Goal: Task Accomplishment & Management: Complete application form

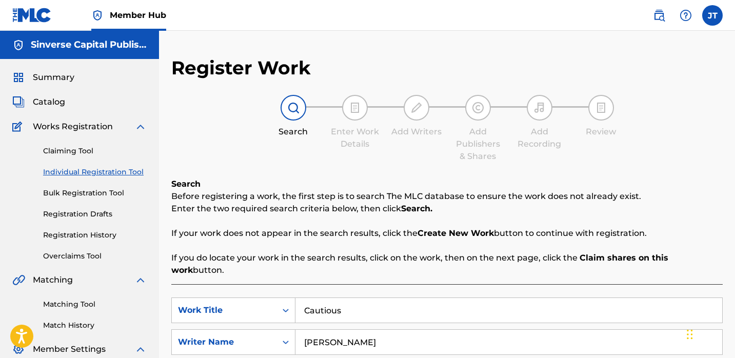
scroll to position [136, 0]
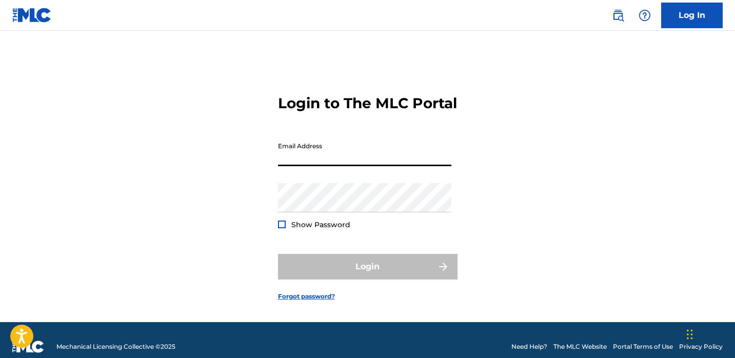
click at [294, 166] on input "Email Address" at bounding box center [364, 151] width 173 height 29
type input "[EMAIL_ADDRESS][DOMAIN_NAME]"
click at [283, 228] on div at bounding box center [282, 224] width 8 height 8
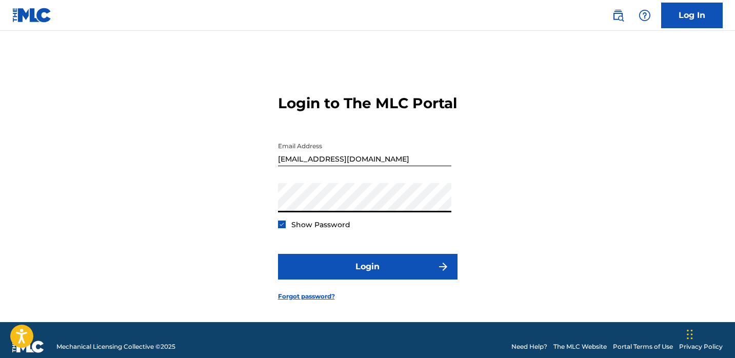
scroll to position [0, 33]
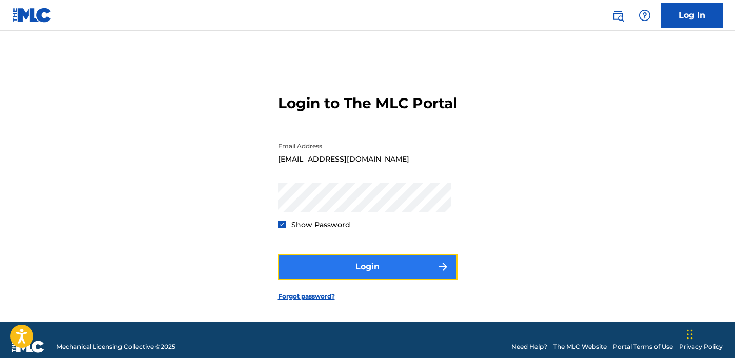
click at [305, 276] on button "Login" at bounding box center [367, 267] width 179 height 26
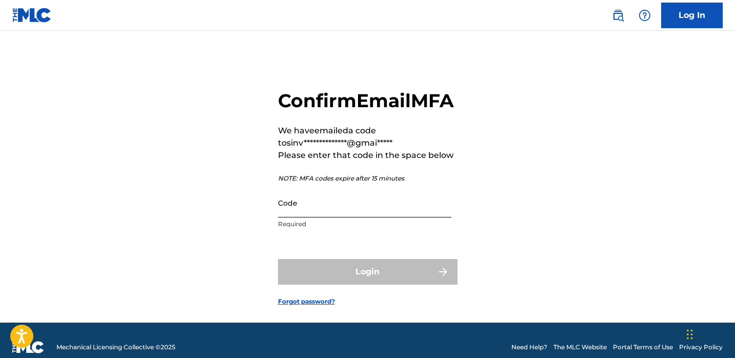
click at [304, 217] on input "Code" at bounding box center [364, 202] width 173 height 29
paste input "110310"
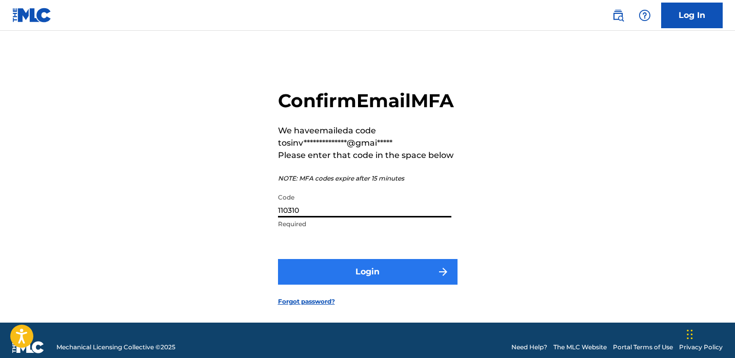
type input "110310"
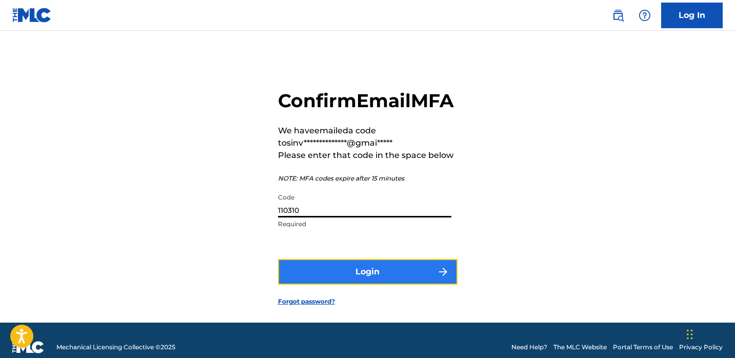
click at [357, 285] on button "Login" at bounding box center [367, 272] width 179 height 26
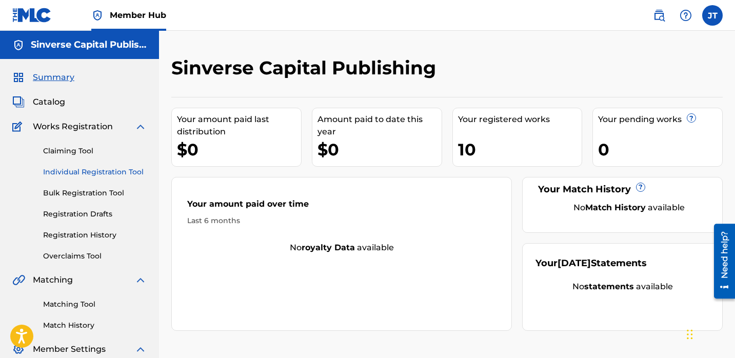
click at [83, 170] on link "Individual Registration Tool" at bounding box center [95, 172] width 104 height 11
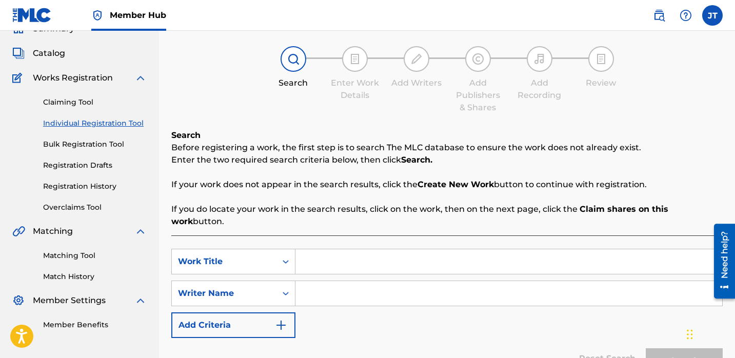
scroll to position [47, 0]
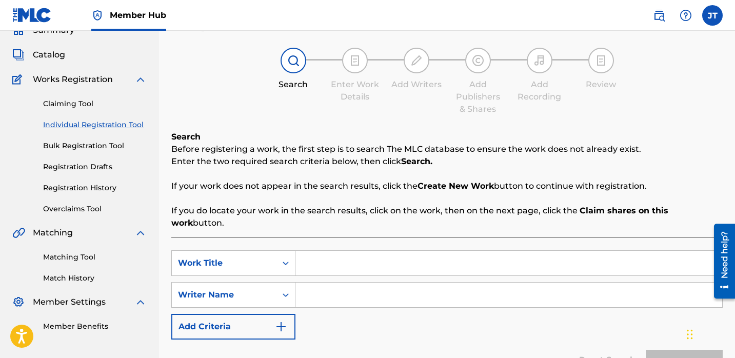
click at [357, 55] on img at bounding box center [355, 60] width 12 height 12
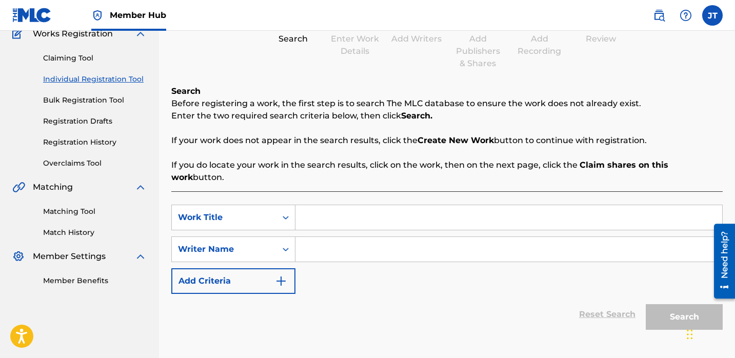
scroll to position [94, 0]
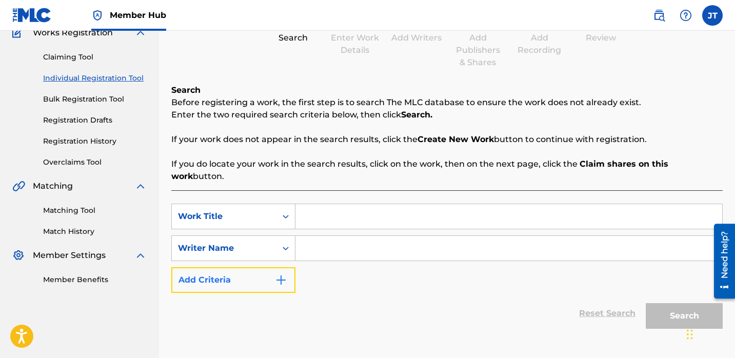
click at [259, 278] on button "Add Criteria" at bounding box center [233, 280] width 124 height 26
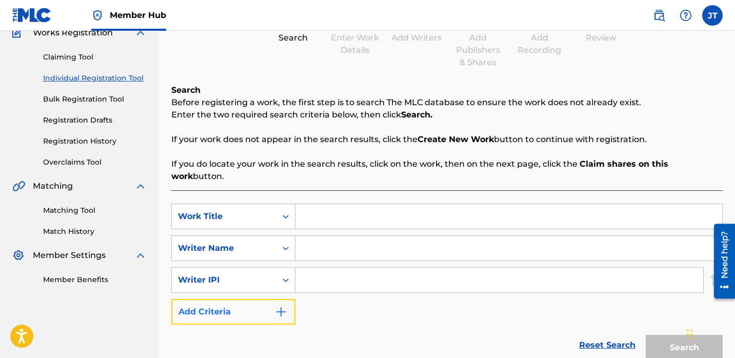
click at [258, 301] on button "Add Criteria" at bounding box center [233, 312] width 124 height 26
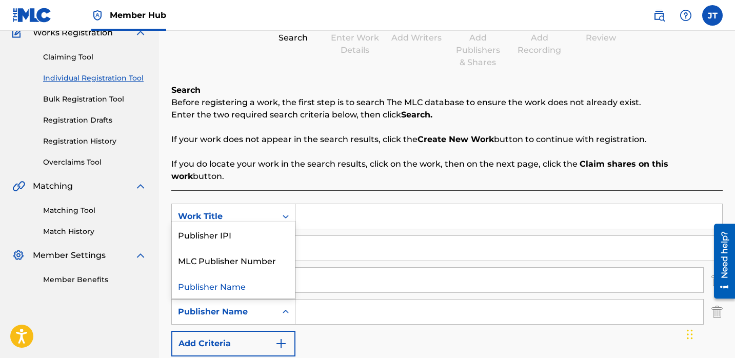
click at [269, 306] on div "Publisher Name" at bounding box center [224, 312] width 92 height 12
click at [233, 227] on div "Publisher IPI" at bounding box center [233, 235] width 123 height 26
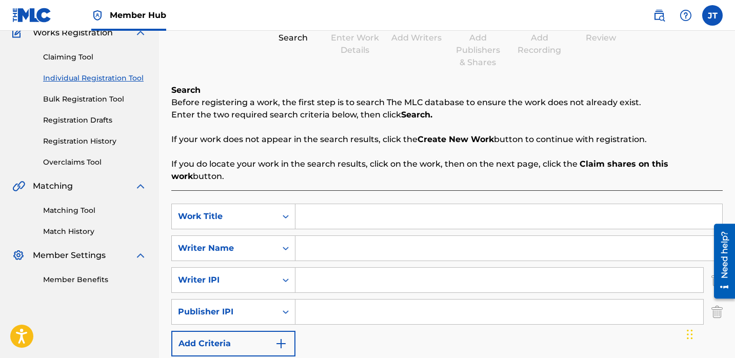
click at [313, 305] on input "Search Form" at bounding box center [499, 311] width 408 height 25
type input "1301037225"
click at [333, 276] on input "Search Form" at bounding box center [499, 280] width 408 height 25
type input "1114085891"
click at [321, 236] on input "Search Form" at bounding box center [508, 248] width 427 height 25
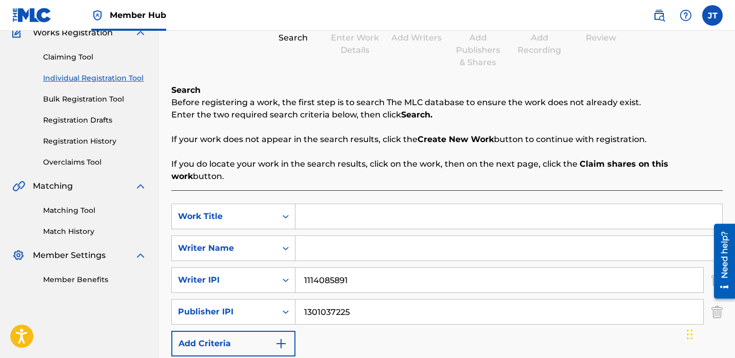
click at [308, 208] on input "Search Form" at bounding box center [508, 216] width 427 height 25
click at [320, 236] on input "Search Form" at bounding box center [508, 248] width 427 height 25
paste input "[PERSON_NAME]"
type input "[PERSON_NAME]"
click at [310, 204] on input "Search Form" at bounding box center [508, 216] width 427 height 25
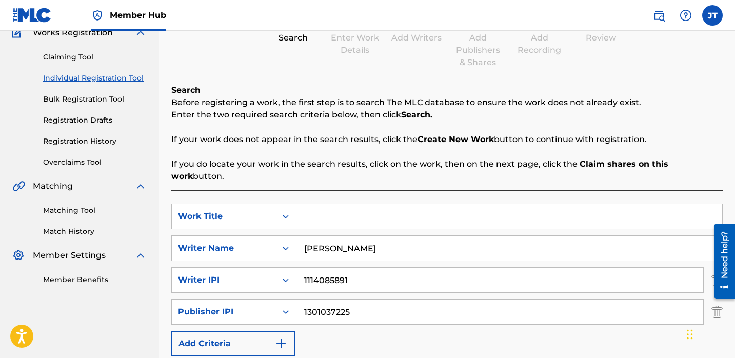
paste input "Cautious"
type input "Cautious"
click at [310, 169] on p "If you do locate your work in the search results, click on the work, then on th…" at bounding box center [446, 170] width 551 height 25
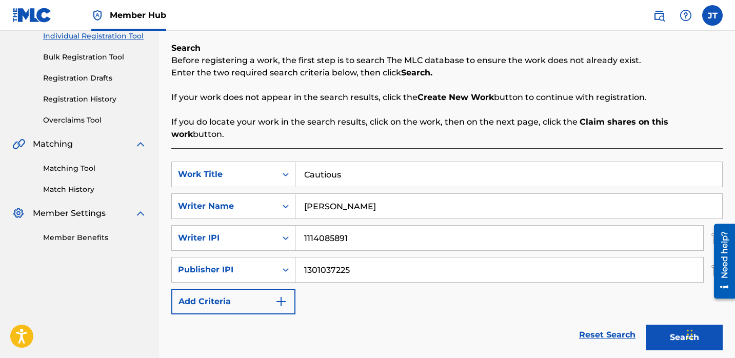
scroll to position [147, 0]
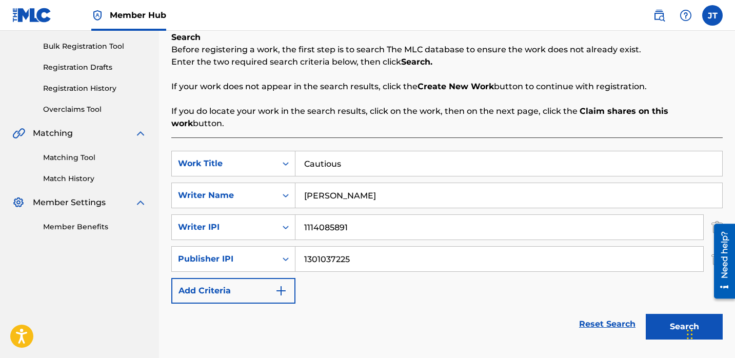
click at [630, 284] on div "SearchWithCriteria9b6acf9b-0d26-4126-9036-b4b0de0496cc Work Title Cautious Sear…" at bounding box center [446, 227] width 551 height 153
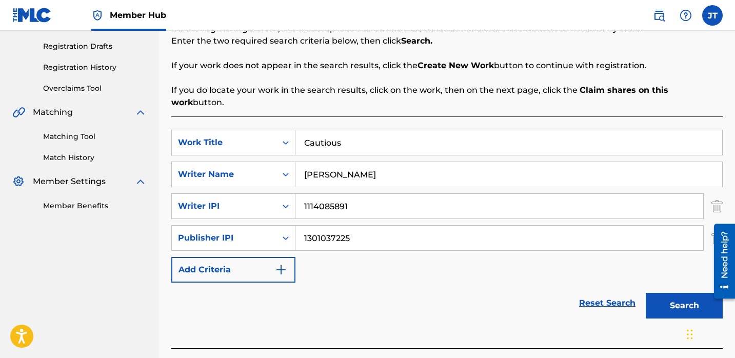
scroll to position [168, 0]
click at [676, 292] on button "Search" at bounding box center [684, 305] width 77 height 26
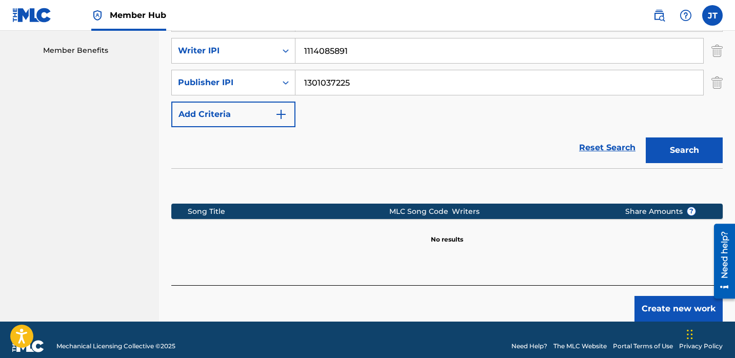
scroll to position [324, 0]
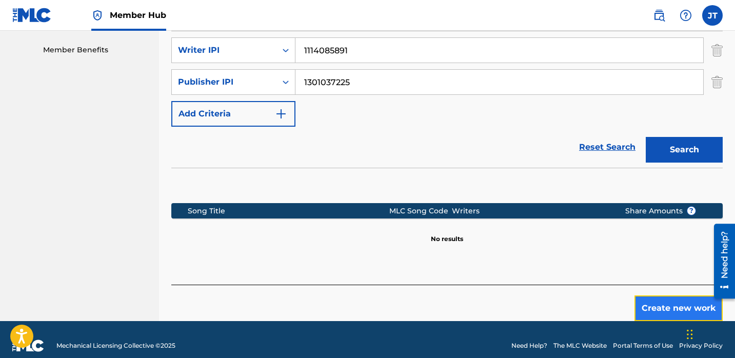
click at [671, 295] on button "Create new work" at bounding box center [678, 308] width 88 height 26
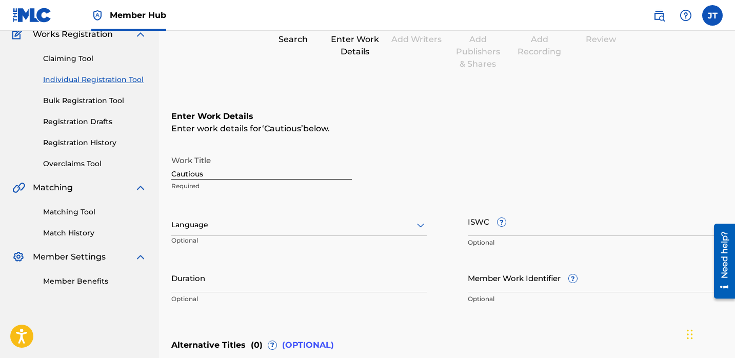
scroll to position [96, 0]
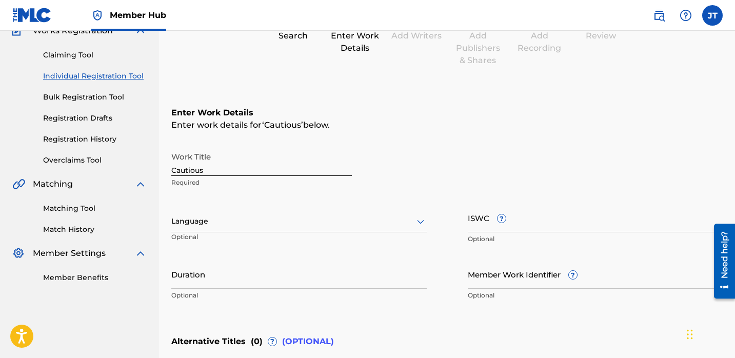
click at [383, 222] on div at bounding box center [298, 221] width 255 height 13
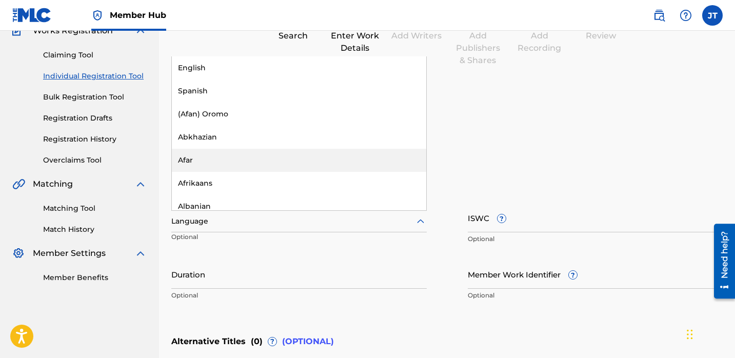
scroll to position [3, 0]
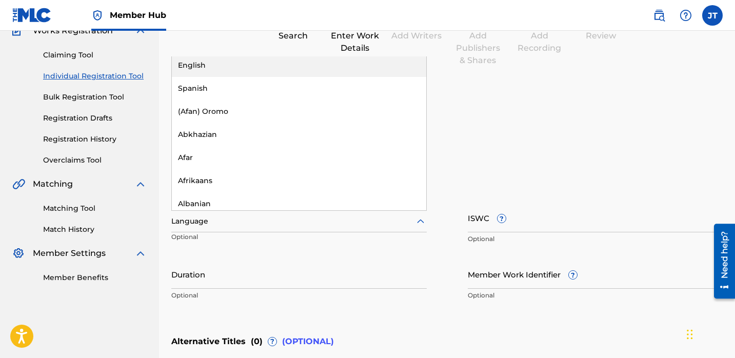
click at [214, 74] on div "English" at bounding box center [299, 65] width 254 height 23
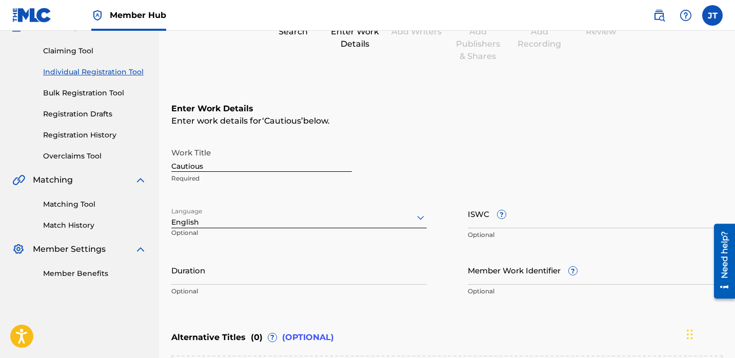
scroll to position [105, 0]
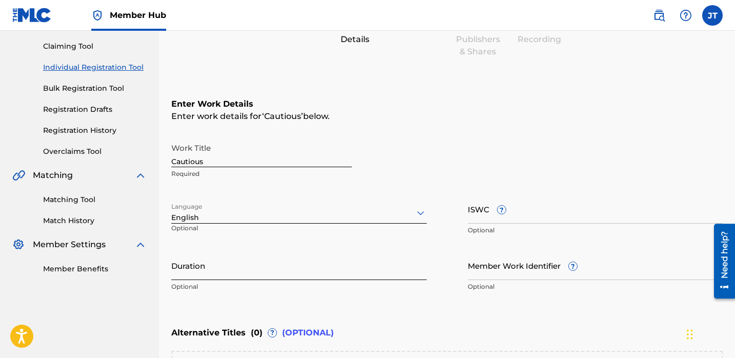
click at [260, 270] on input "Duration" at bounding box center [298, 265] width 255 height 29
drag, startPoint x: 228, startPoint y: 260, endPoint x: 165, endPoint y: 260, distance: 63.6
click at [165, 260] on div "Register Work Search Enter Work Details Add Writers Add Publishers & Shares Add…" at bounding box center [447, 220] width 576 height 537
drag, startPoint x: 165, startPoint y: 260, endPoint x: 203, endPoint y: 260, distance: 38.5
click at [204, 260] on div "Register Work Search Enter Work Details Add Writers Add Publishers & Shares Add…" at bounding box center [447, 220] width 576 height 537
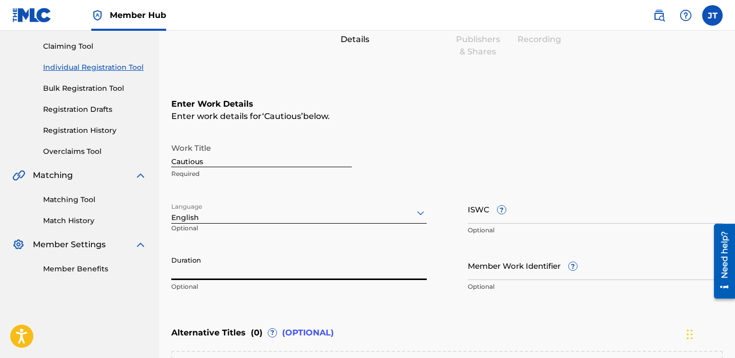
click at [203, 260] on input "Duration" at bounding box center [298, 265] width 255 height 29
type input "03:12"
click at [480, 218] on input "ISWC ?" at bounding box center [595, 208] width 255 height 29
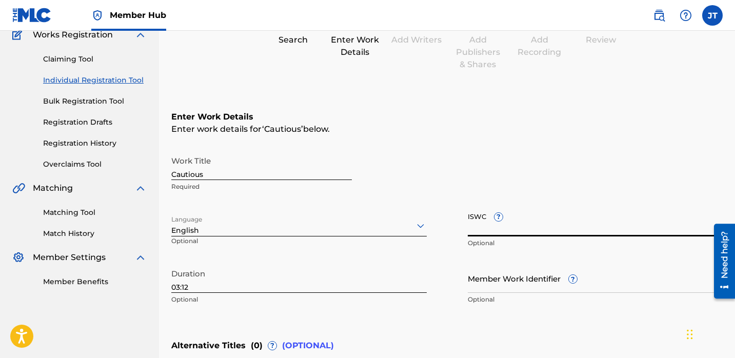
scroll to position [95, 0]
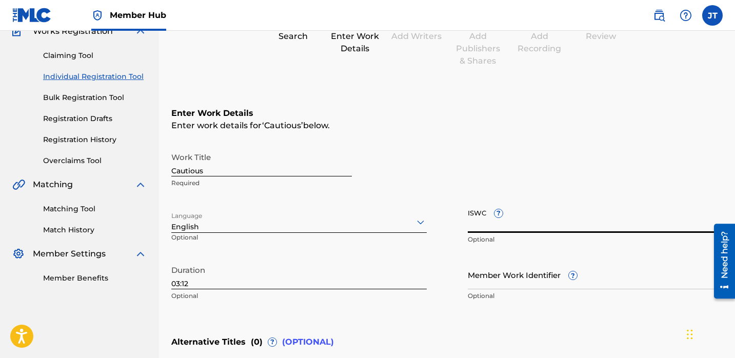
click at [495, 227] on input "ISWC ?" at bounding box center [595, 218] width 255 height 29
click at [502, 218] on input "ISWC ?" at bounding box center [595, 218] width 255 height 29
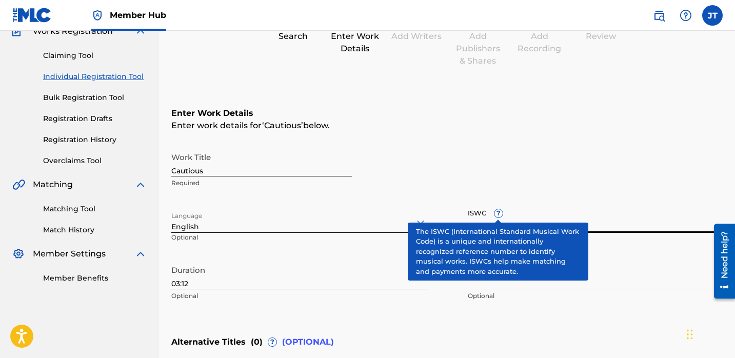
click at [496, 212] on div "ISWC ? Optional" at bounding box center [595, 227] width 255 height 46
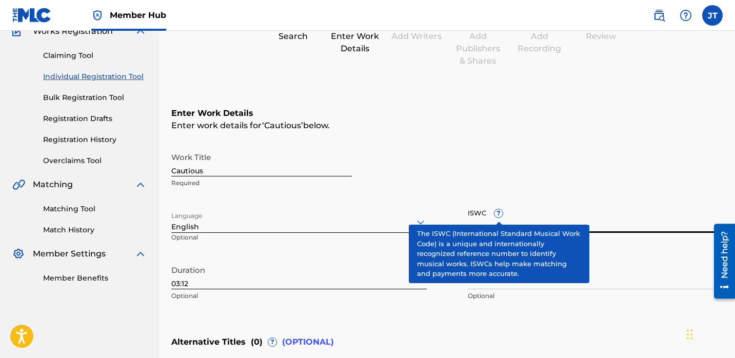
click at [496, 212] on div "ISWC ? Optional" at bounding box center [595, 227] width 255 height 46
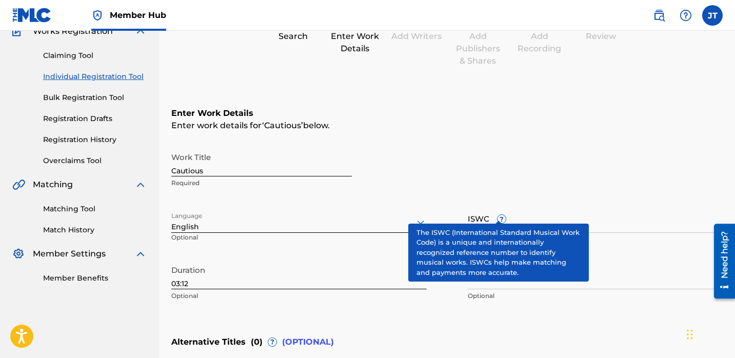
click at [497, 215] on span "?" at bounding box center [501, 219] width 8 height 8
click at [496, 214] on input "ISWC ?" at bounding box center [595, 218] width 255 height 29
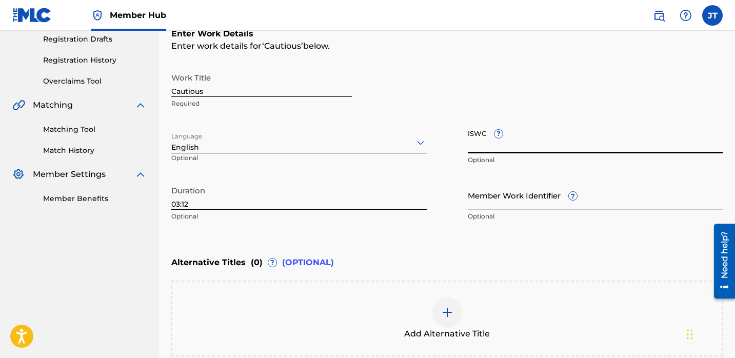
scroll to position [168, 0]
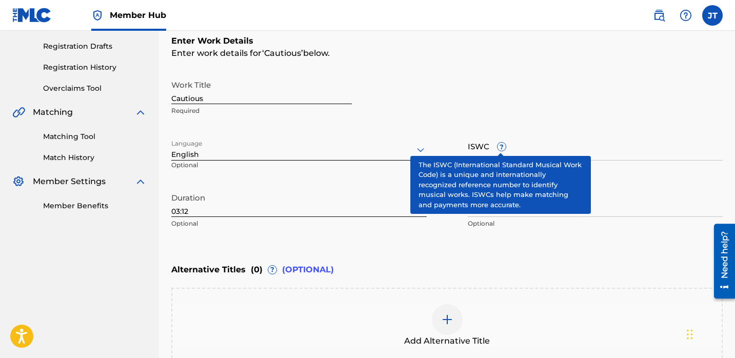
click at [498, 146] on span "?" at bounding box center [501, 147] width 8 height 8
click at [498, 146] on input "ISWC ?" at bounding box center [595, 145] width 255 height 29
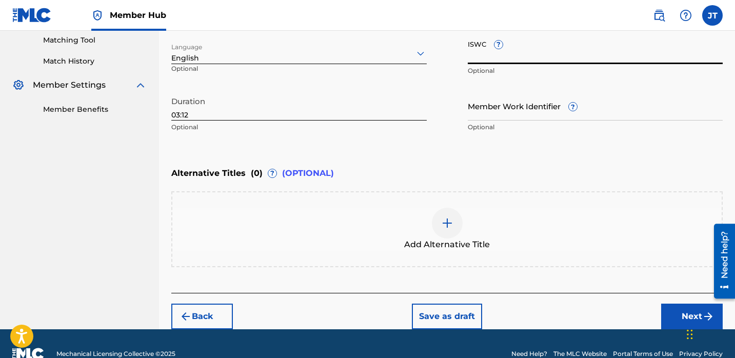
scroll to position [273, 0]
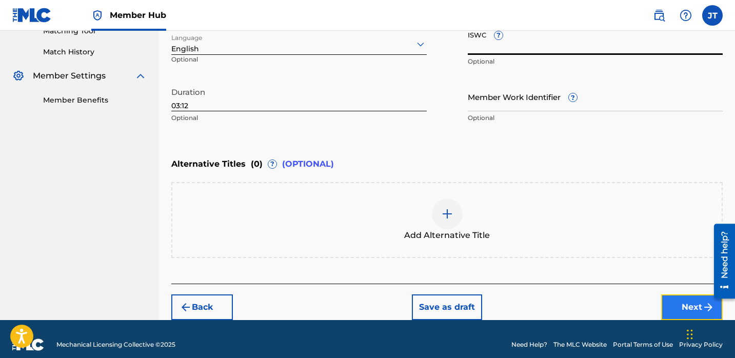
click at [679, 303] on button "Next" at bounding box center [692, 307] width 62 height 26
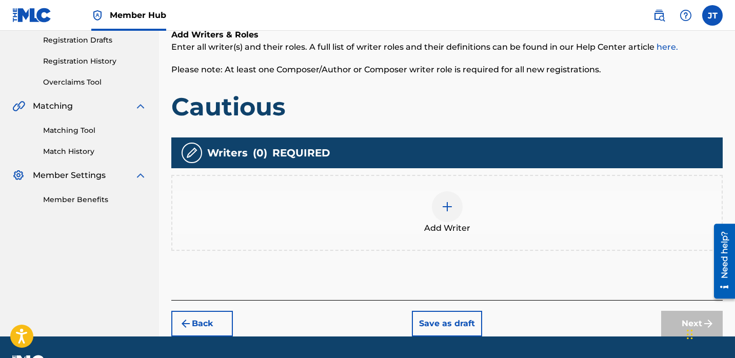
scroll to position [173, 0]
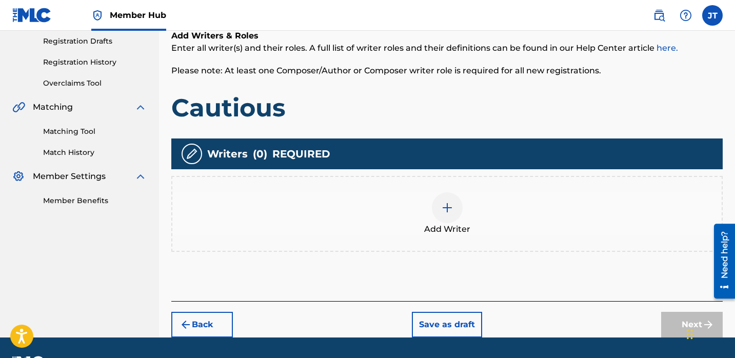
click at [443, 202] on img at bounding box center [447, 208] width 12 height 12
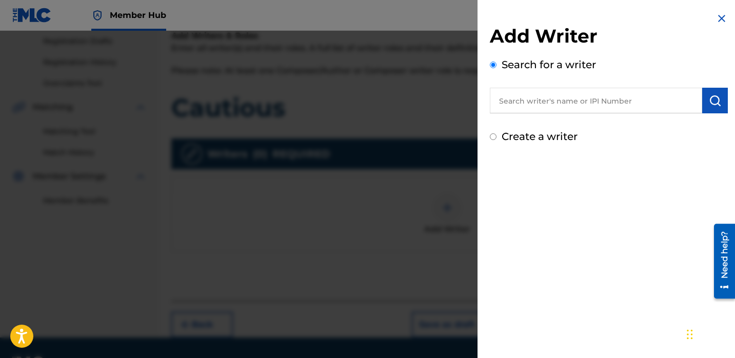
click at [519, 105] on input "text" at bounding box center [596, 101] width 212 height 26
paste input "[PERSON_NAME]"
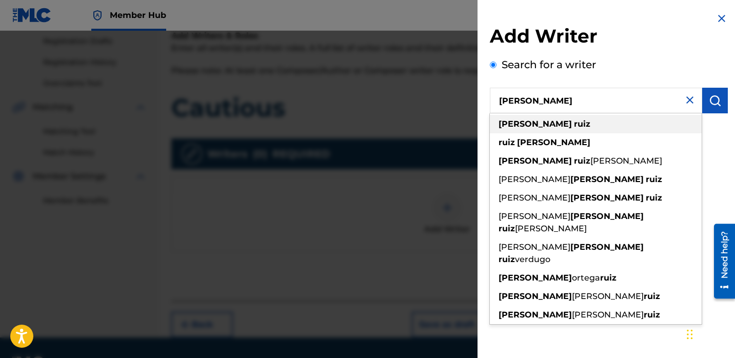
click at [526, 122] on strong "[PERSON_NAME]" at bounding box center [534, 124] width 73 height 10
type input "[PERSON_NAME]"
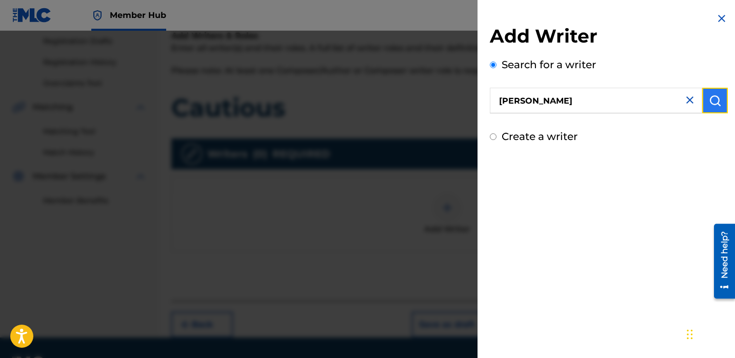
click at [714, 104] on img "submit" at bounding box center [715, 100] width 12 height 12
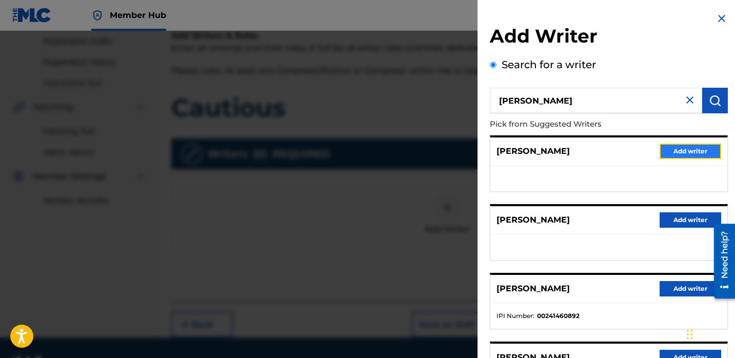
click at [678, 151] on button "Add writer" at bounding box center [690, 151] width 62 height 15
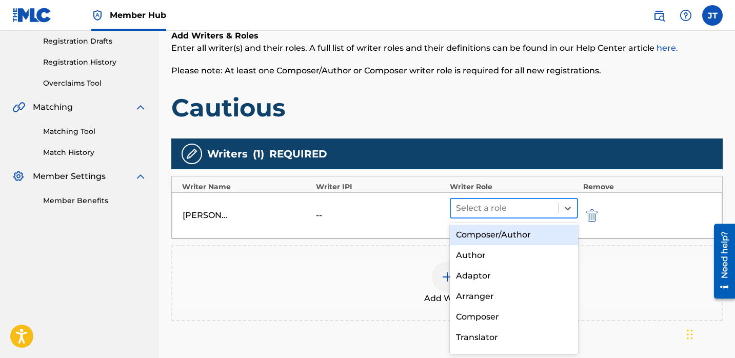
click at [512, 209] on div at bounding box center [504, 208] width 97 height 14
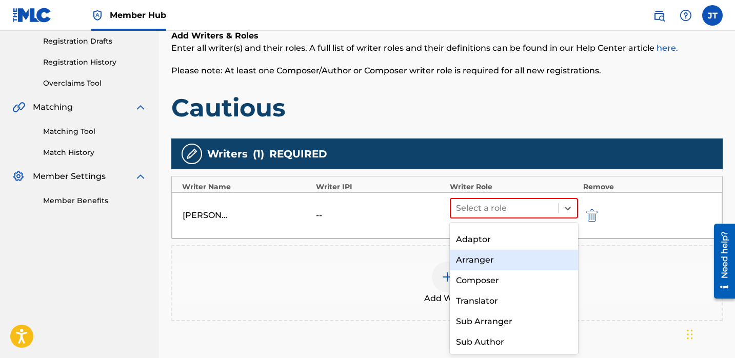
scroll to position [0, 0]
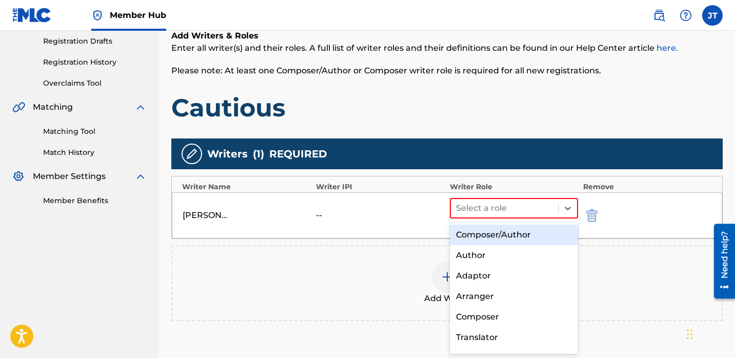
click at [499, 232] on div "Composer/Author" at bounding box center [514, 235] width 128 height 21
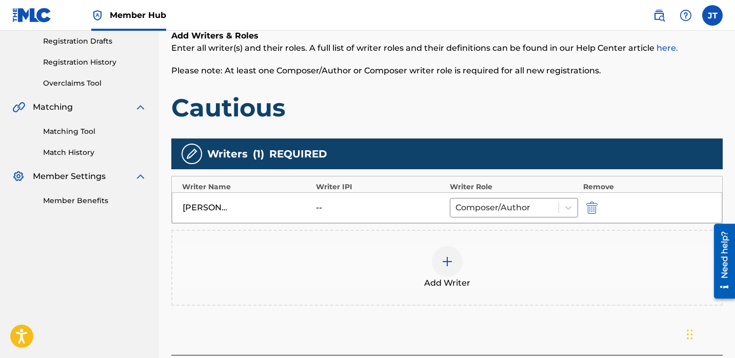
click at [448, 261] on img at bounding box center [447, 261] width 12 height 12
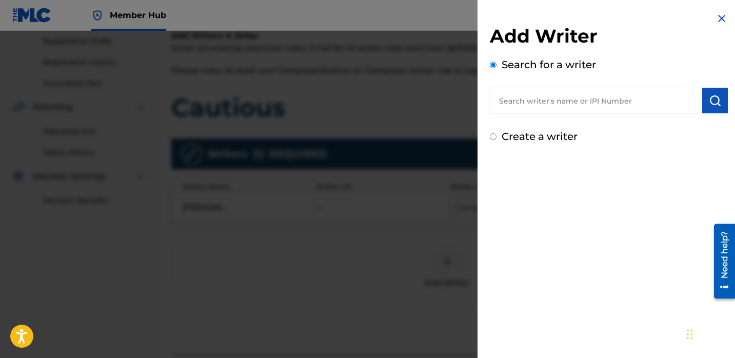
click at [529, 103] on input "text" at bounding box center [596, 101] width 212 height 26
paste input "[PERSON_NAME]"
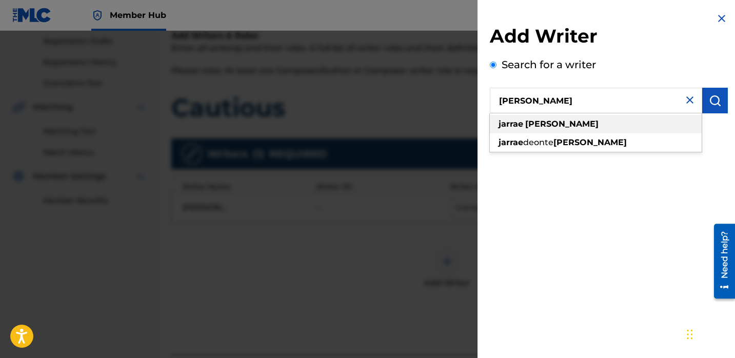
click at [575, 126] on div "[PERSON_NAME]" at bounding box center [596, 124] width 212 height 18
type input "[PERSON_NAME]"
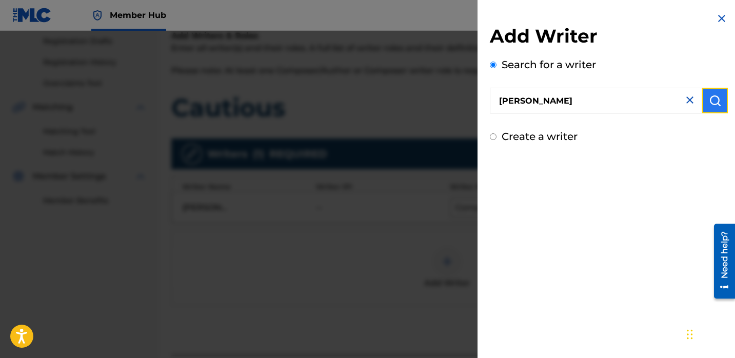
click at [718, 105] on button "submit" at bounding box center [715, 101] width 26 height 26
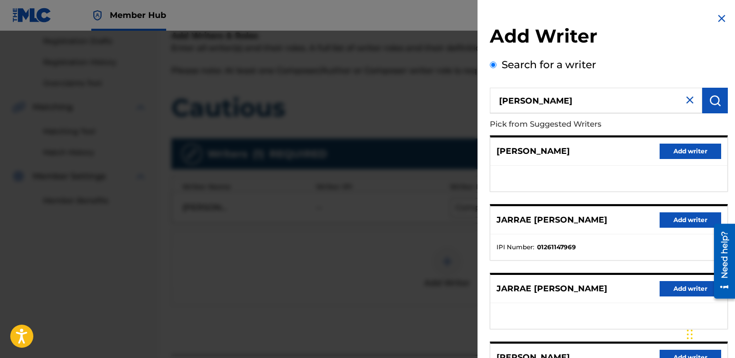
drag, startPoint x: 619, startPoint y: 217, endPoint x: 494, endPoint y: 215, distance: 125.1
click at [494, 215] on div "[PERSON_NAME] Add writer" at bounding box center [608, 220] width 237 height 28
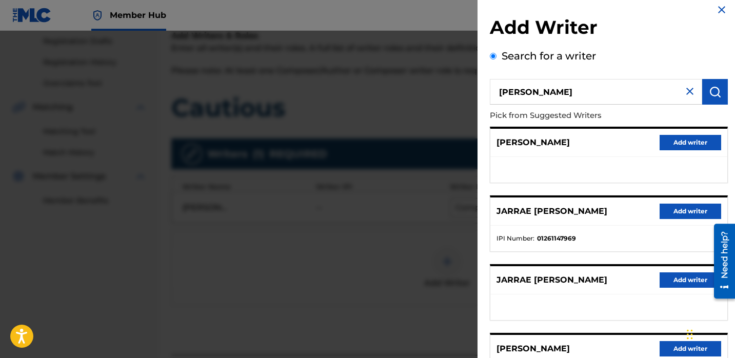
scroll to position [9, 0]
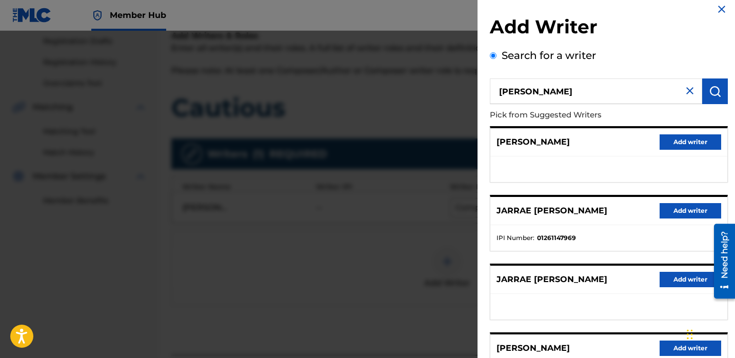
copy p "JARRAE [PERSON_NAME]"
click at [278, 289] on div at bounding box center [367, 210] width 735 height 358
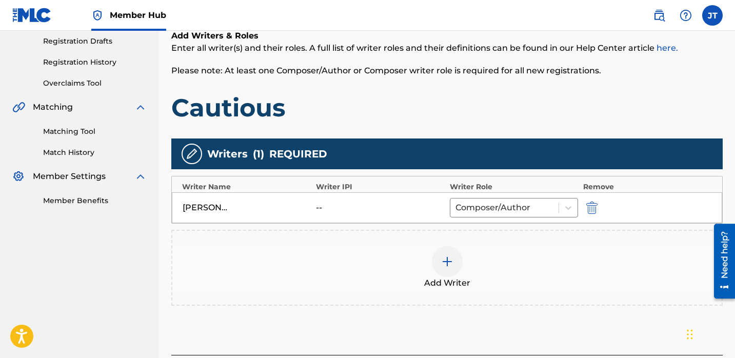
click at [436, 261] on div at bounding box center [447, 261] width 31 height 31
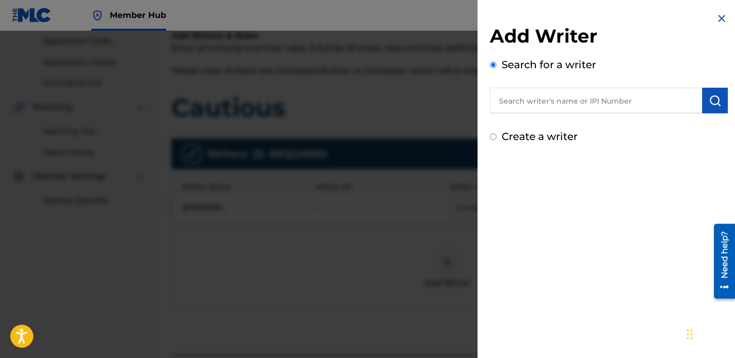
click at [550, 95] on input "text" at bounding box center [596, 101] width 212 height 26
paste input "JARRAE [PERSON_NAME]"
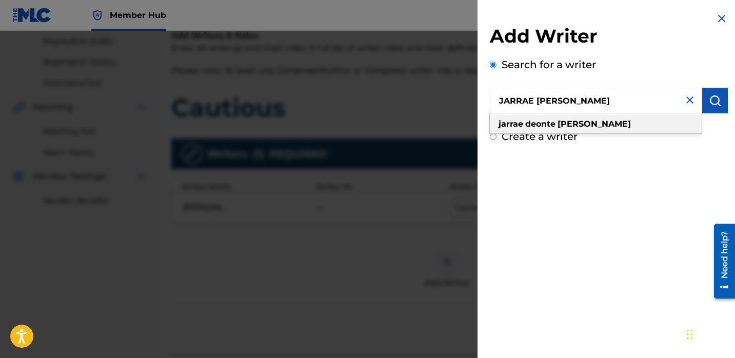
click at [563, 121] on strong "[PERSON_NAME]" at bounding box center [593, 124] width 73 height 10
type input "[PERSON_NAME]"
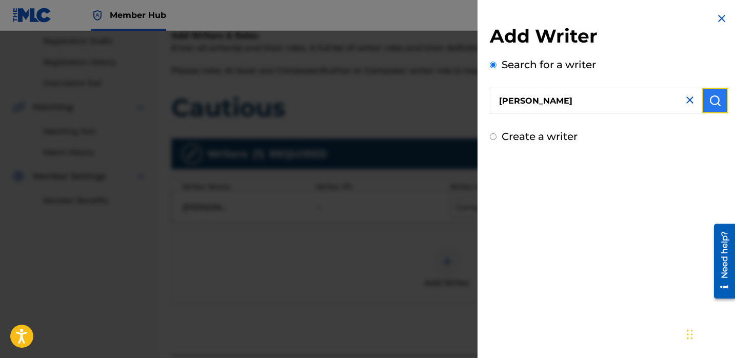
click at [712, 108] on button "submit" at bounding box center [715, 101] width 26 height 26
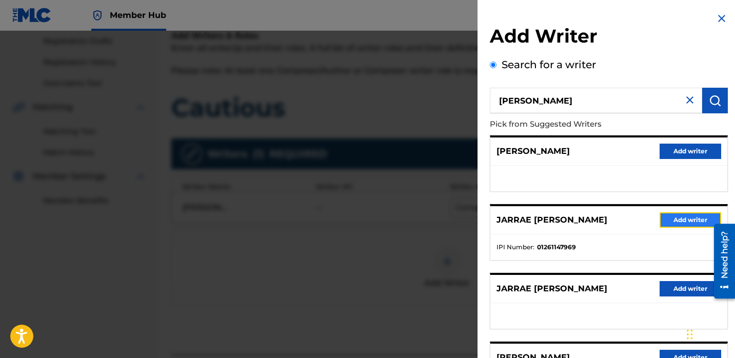
click at [664, 218] on button "Add writer" at bounding box center [690, 219] width 62 height 15
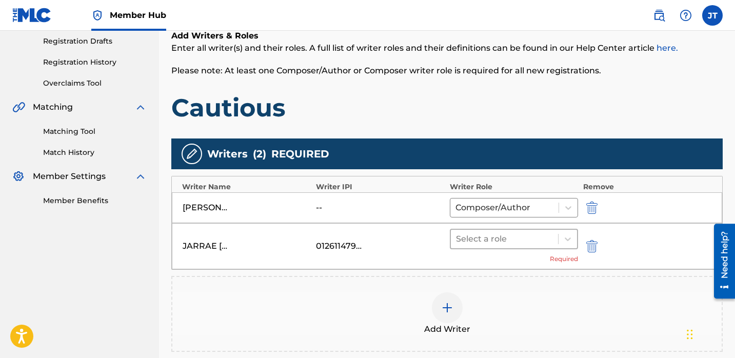
click at [486, 241] on div at bounding box center [504, 239] width 97 height 14
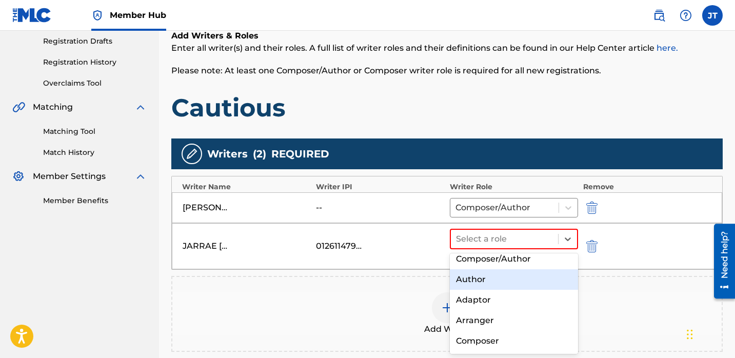
scroll to position [0, 0]
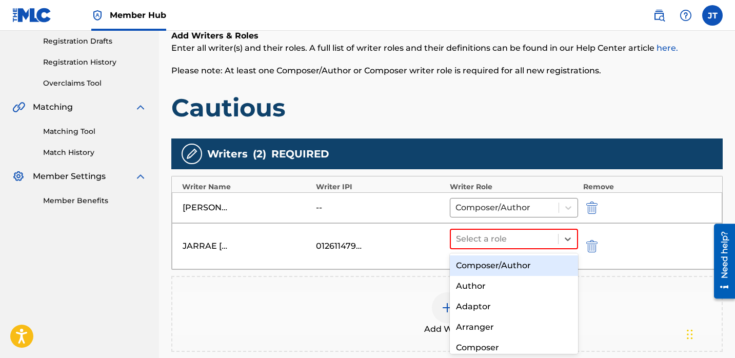
click at [489, 265] on div "Composer/Author" at bounding box center [514, 265] width 128 height 21
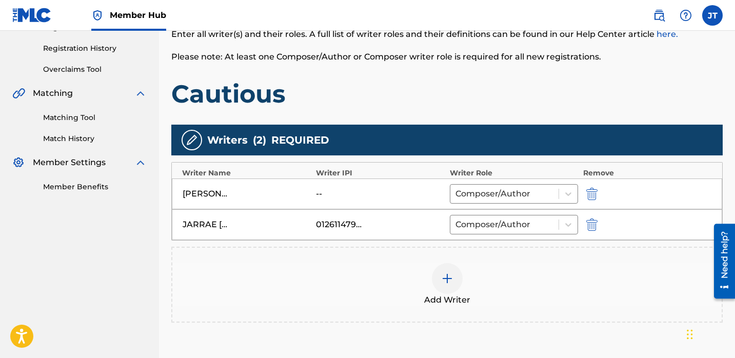
scroll to position [189, 0]
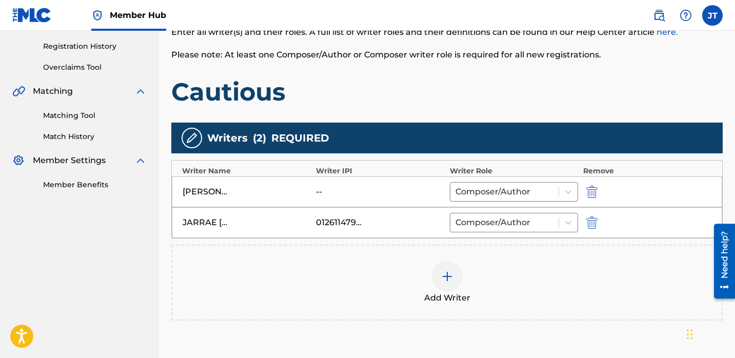
click at [445, 271] on img at bounding box center [447, 276] width 12 height 12
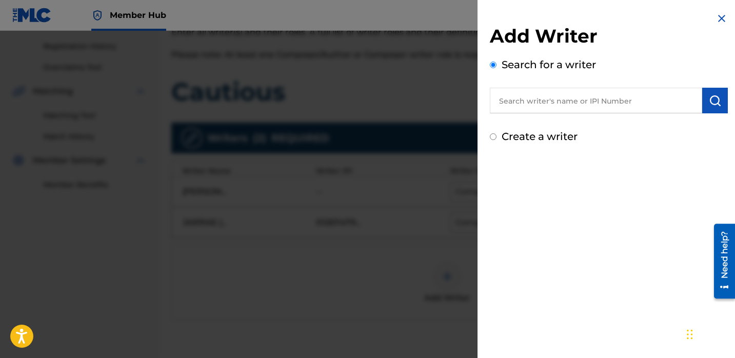
click at [521, 108] on input "text" at bounding box center [596, 101] width 212 height 26
paste input "[PERSON_NAME]"
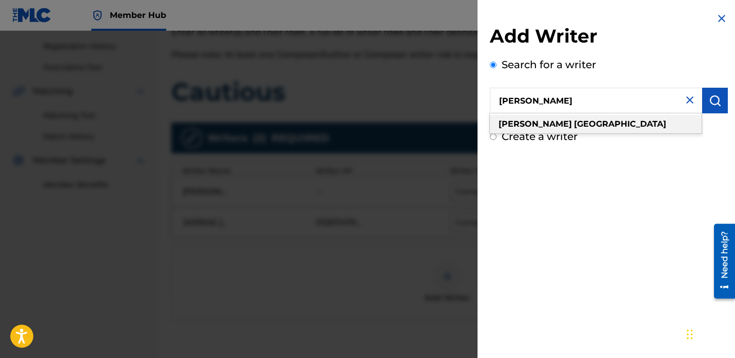
click at [585, 126] on div "[PERSON_NAME]" at bounding box center [596, 124] width 212 height 18
type input "[PERSON_NAME]"
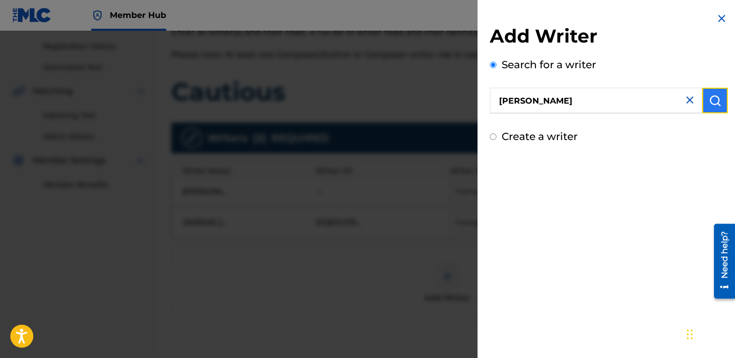
click at [702, 108] on button "submit" at bounding box center [715, 101] width 26 height 26
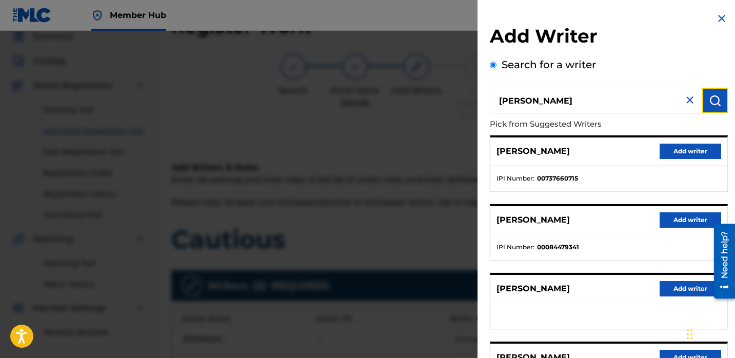
scroll to position [39, 0]
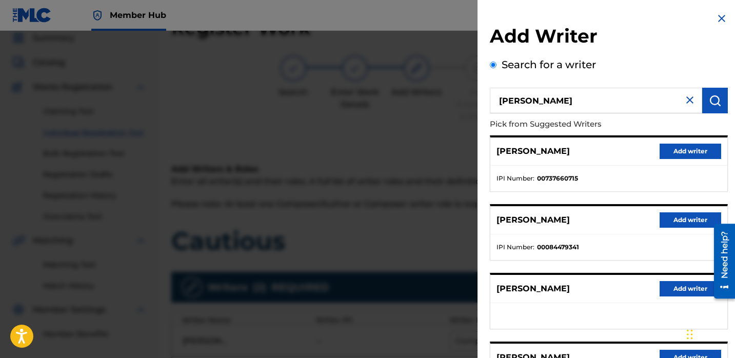
drag, startPoint x: 586, startPoint y: 100, endPoint x: 412, endPoint y: 100, distance: 174.3
click at [413, 100] on div "Add Writer Search for a writer [PERSON_NAME] Pick from Suggested Writers [PERSO…" at bounding box center [367, 194] width 735 height 327
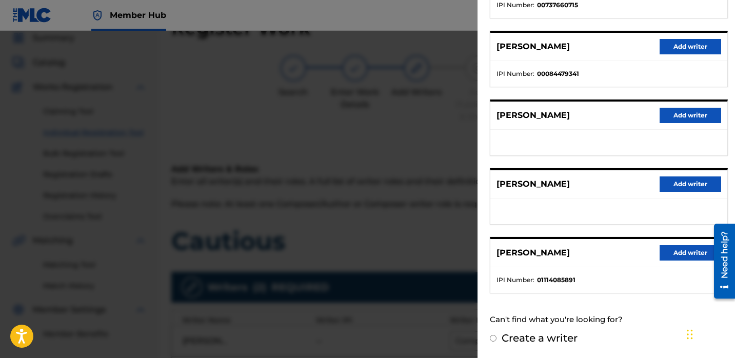
scroll to position [0, 0]
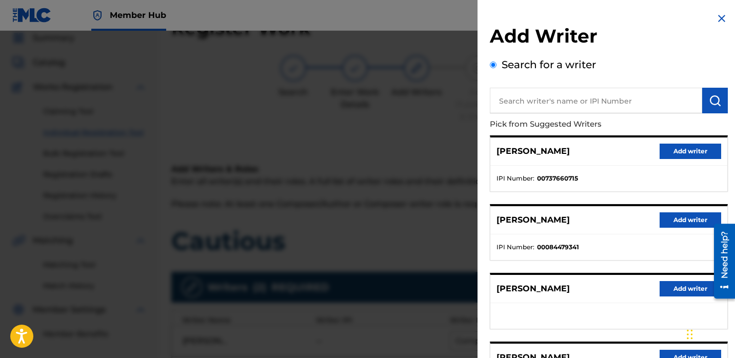
click at [546, 104] on input "text" at bounding box center [596, 101] width 212 height 26
paste input "1114085891"
click at [717, 98] on button "submit" at bounding box center [715, 101] width 26 height 26
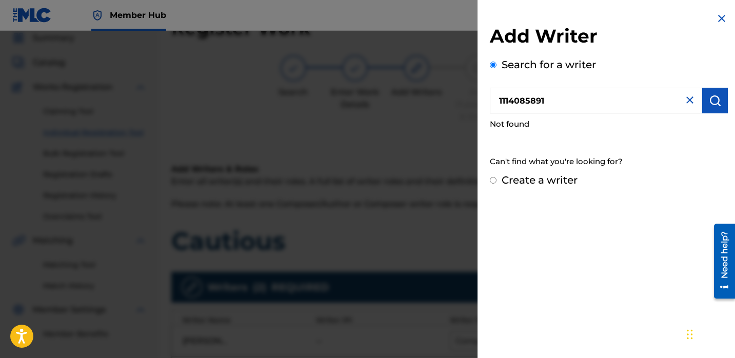
click at [502, 103] on input "1114085891" at bounding box center [596, 101] width 212 height 26
click at [501, 102] on input "1114085891" at bounding box center [596, 101] width 212 height 26
click at [499, 102] on input "1114085891" at bounding box center [596, 101] width 212 height 26
click at [548, 98] on input "1114085891" at bounding box center [596, 101] width 212 height 26
drag, startPoint x: 585, startPoint y: 100, endPoint x: 426, endPoint y: 100, distance: 158.9
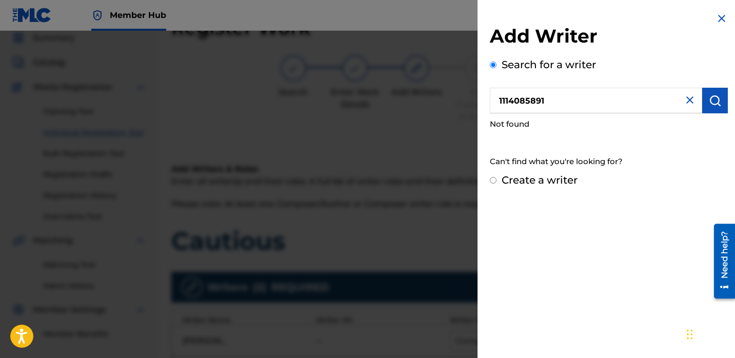
click at [426, 100] on div "Add Writer Search for a writer 1114085891 Not found Can't find what you're look…" at bounding box center [367, 194] width 735 height 327
drag, startPoint x: 571, startPoint y: 102, endPoint x: 445, endPoint y: 102, distance: 125.6
click at [445, 102] on div "Add Writer Search for a writer 1114085891 Not found Can't find what you're look…" at bounding box center [367, 194] width 735 height 327
paste input "[PERSON_NAME]"
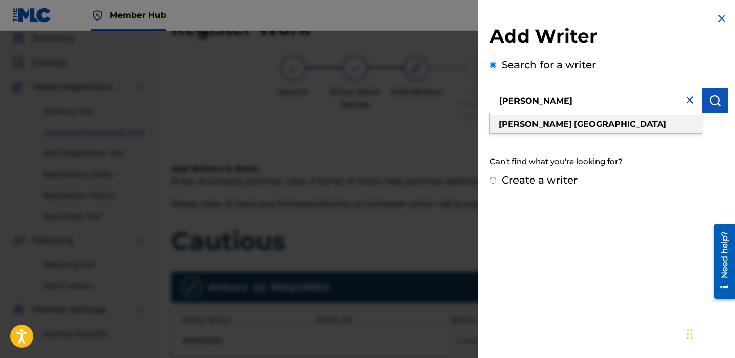
click at [593, 124] on div "[PERSON_NAME]" at bounding box center [596, 124] width 212 height 18
type input "[PERSON_NAME]"
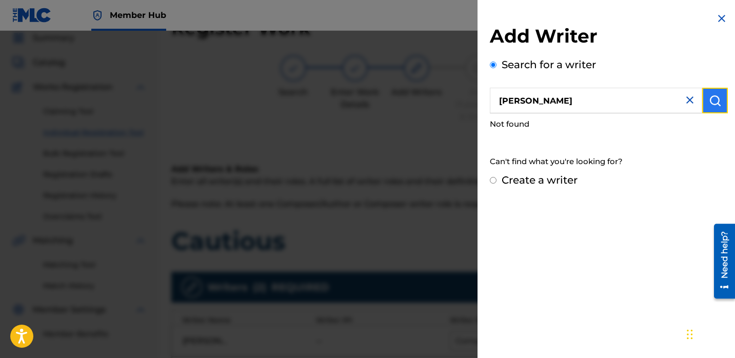
click at [714, 93] on button "submit" at bounding box center [715, 101] width 26 height 26
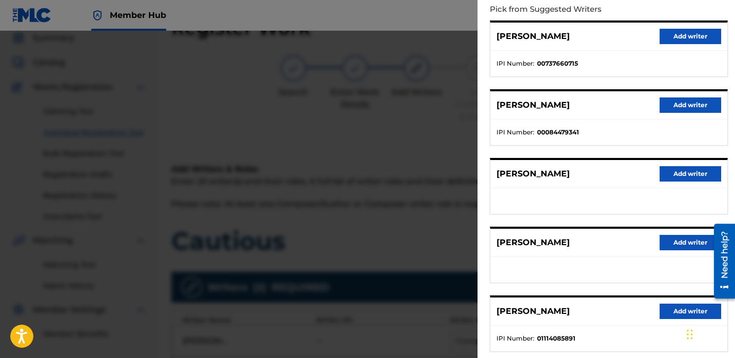
scroll to position [173, 0]
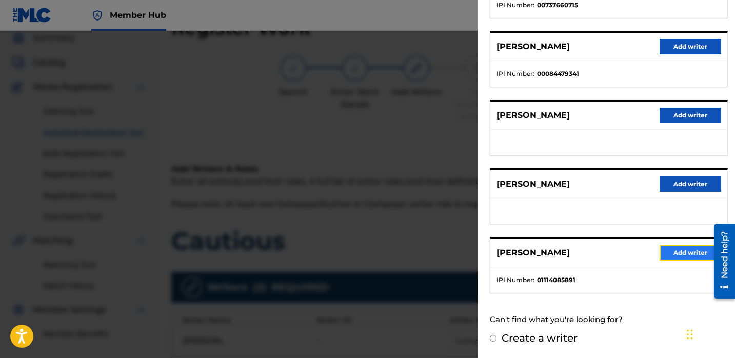
click at [667, 249] on button "Add writer" at bounding box center [690, 252] width 62 height 15
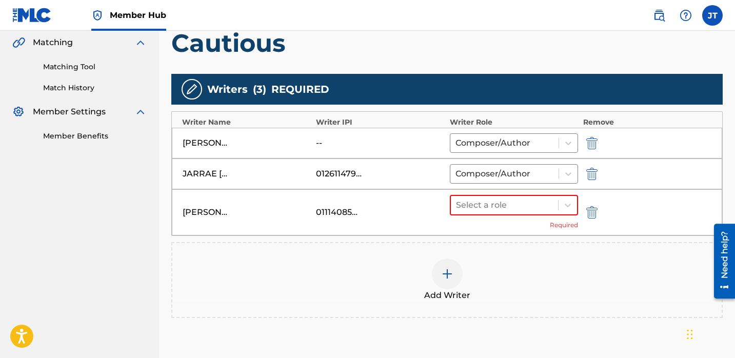
scroll to position [236, 0]
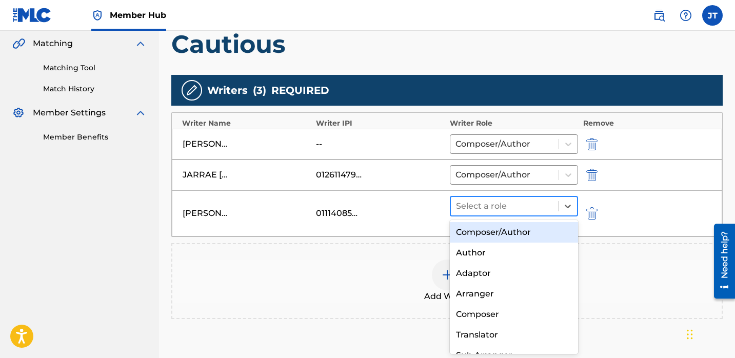
click at [470, 208] on div at bounding box center [504, 206] width 97 height 14
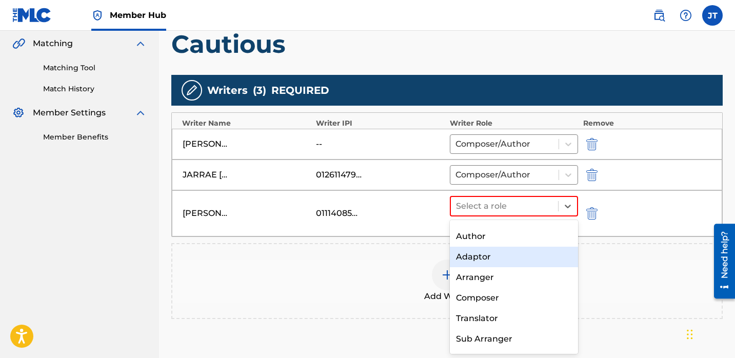
scroll to position [19, 0]
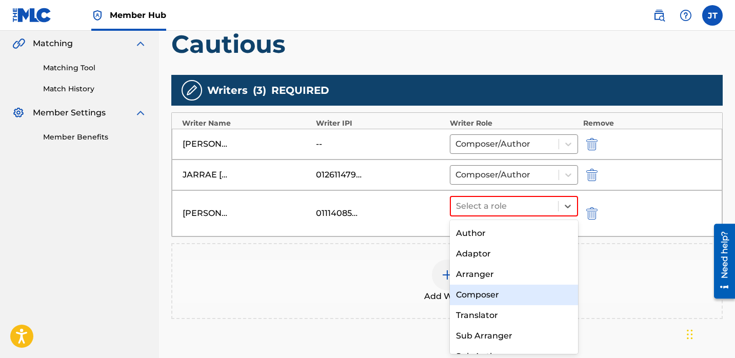
click at [470, 290] on div "Composer" at bounding box center [514, 295] width 128 height 21
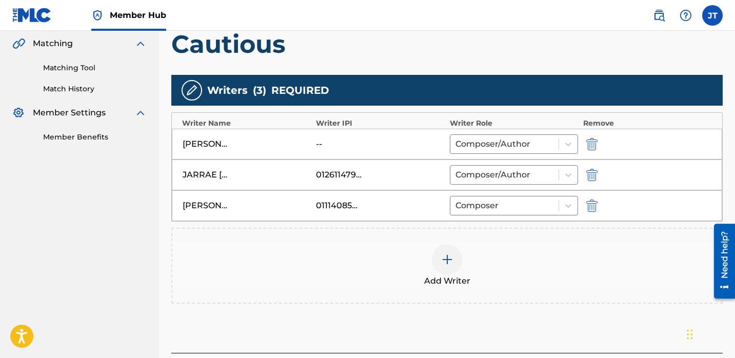
click at [441, 259] on img at bounding box center [447, 259] width 12 height 12
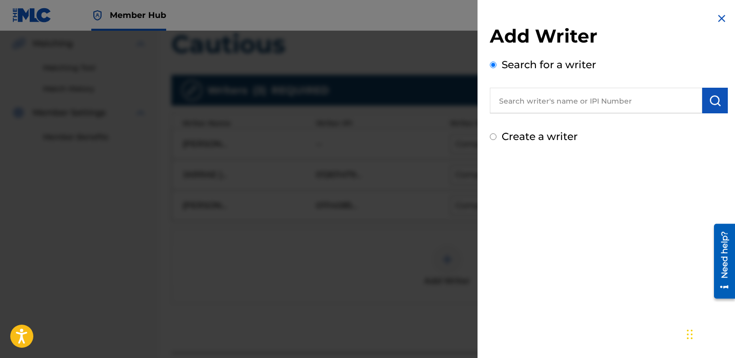
click at [530, 105] on input "text" at bounding box center [596, 101] width 212 height 26
paste input "[PERSON_NAME]"
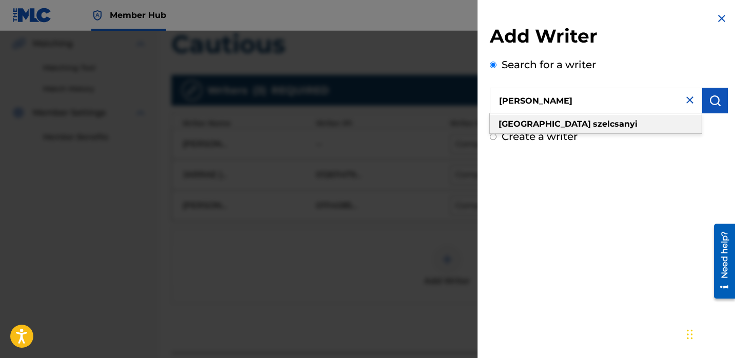
click at [596, 123] on div "[PERSON_NAME]" at bounding box center [596, 124] width 212 height 18
type input "[PERSON_NAME]"
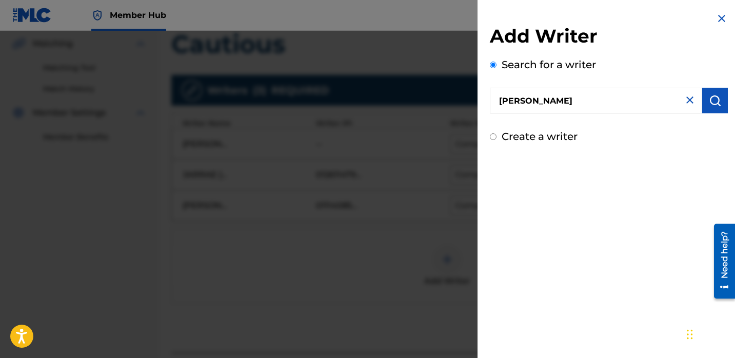
click at [728, 97] on div "Add Writer Search for a writer [PERSON_NAME] Create a writer" at bounding box center [608, 78] width 263 height 156
click at [721, 97] on button "submit" at bounding box center [715, 101] width 26 height 26
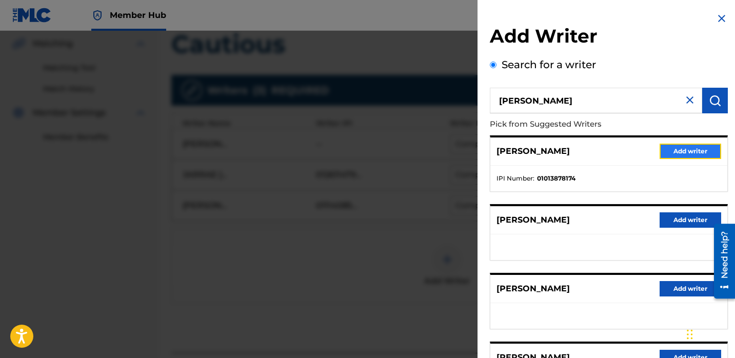
click at [665, 147] on button "Add writer" at bounding box center [690, 151] width 62 height 15
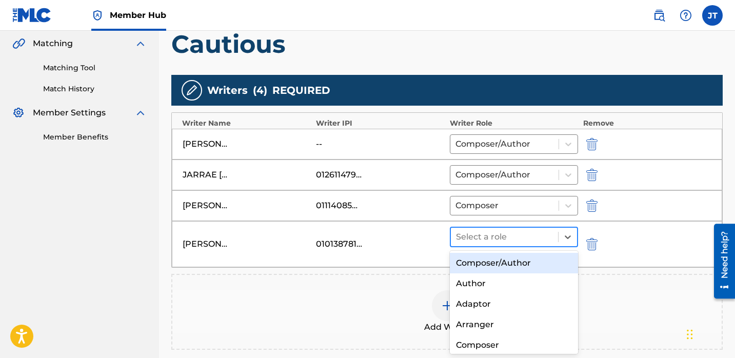
click at [527, 235] on div at bounding box center [504, 237] width 97 height 14
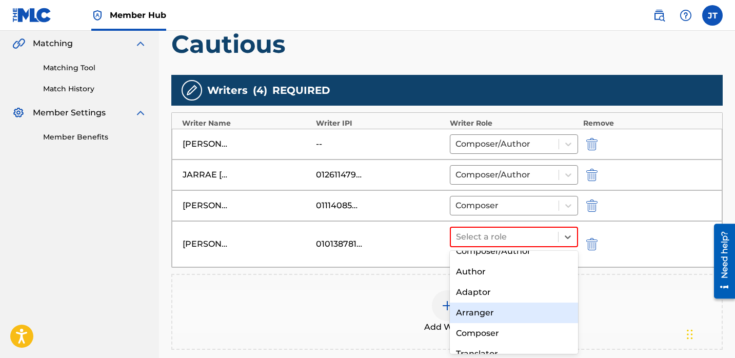
scroll to position [14, 0]
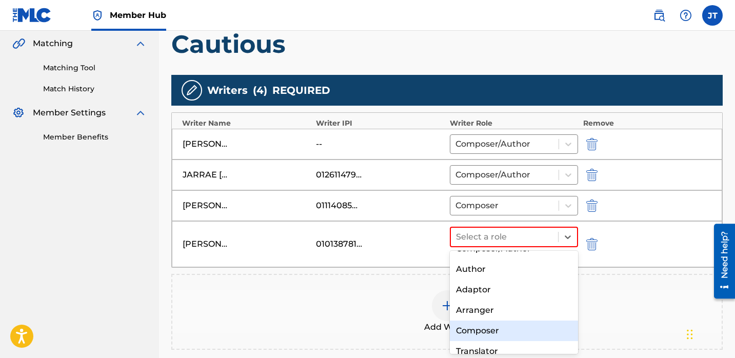
click at [481, 331] on div "Composer" at bounding box center [514, 330] width 128 height 21
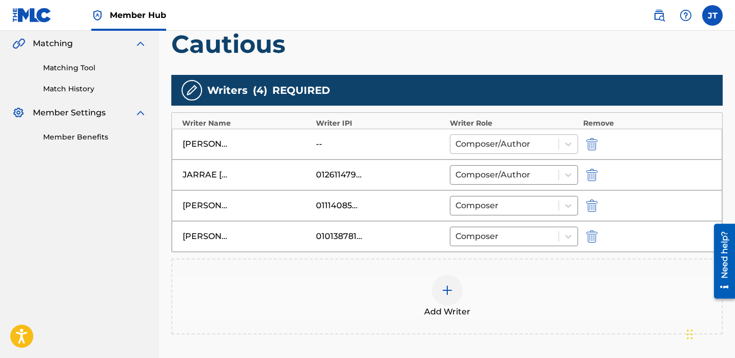
click at [472, 146] on div at bounding box center [504, 144] width 98 height 14
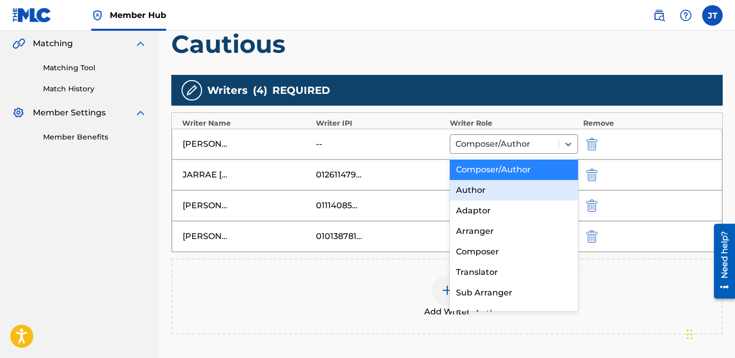
click at [460, 189] on div "Author" at bounding box center [514, 190] width 128 height 21
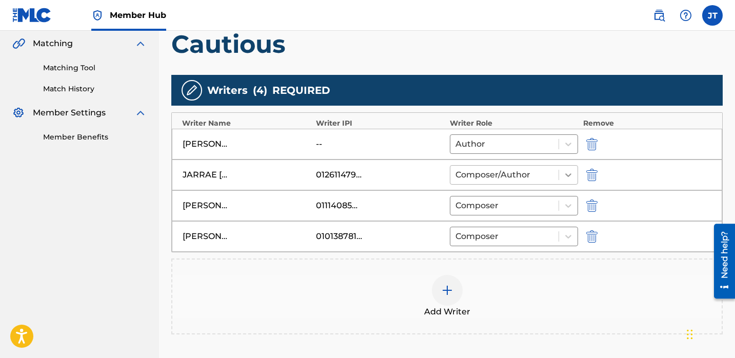
click at [570, 174] on icon at bounding box center [568, 175] width 10 height 10
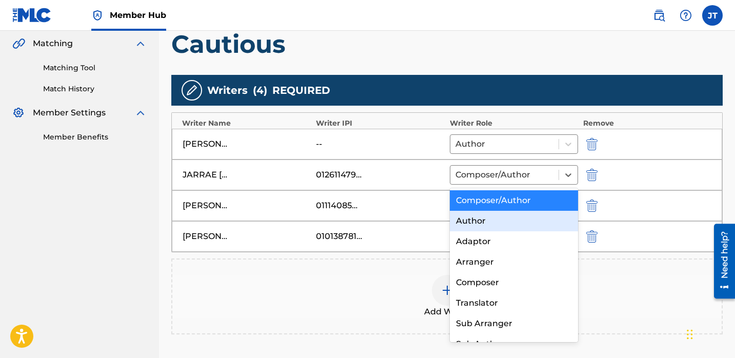
click at [498, 227] on div "Author" at bounding box center [514, 221] width 128 height 21
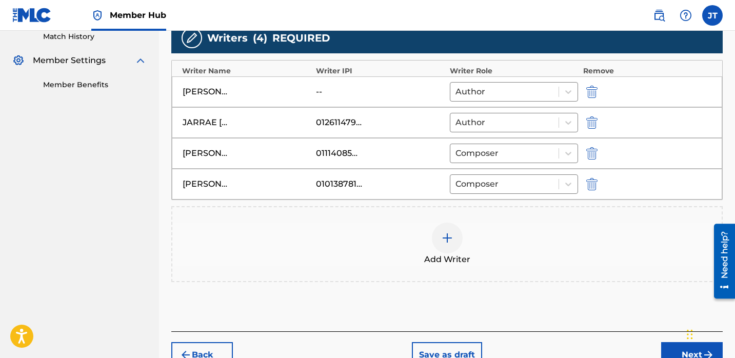
scroll to position [314, 0]
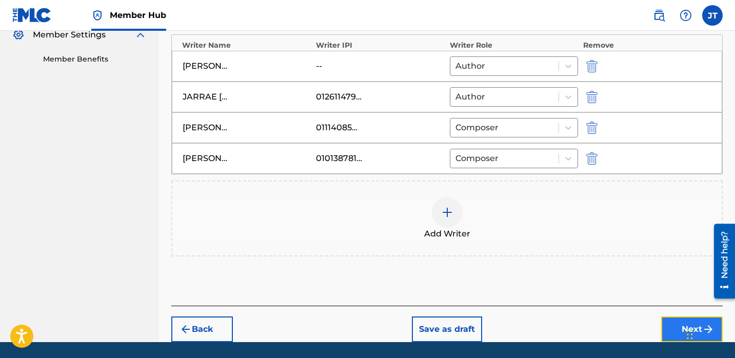
click at [666, 321] on button "Next" at bounding box center [692, 329] width 62 height 26
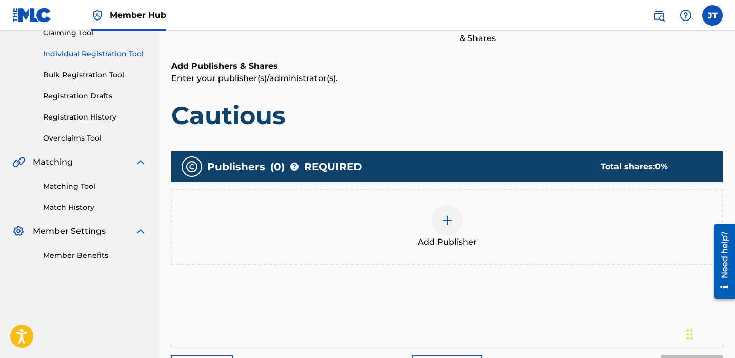
scroll to position [120, 0]
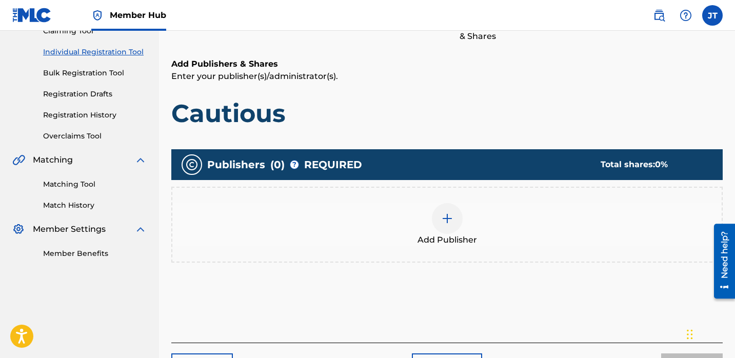
click at [443, 221] on img at bounding box center [447, 218] width 12 height 12
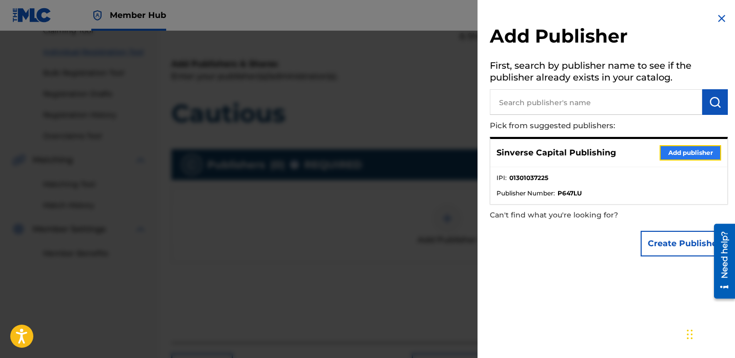
click at [673, 150] on button "Add publisher" at bounding box center [690, 152] width 62 height 15
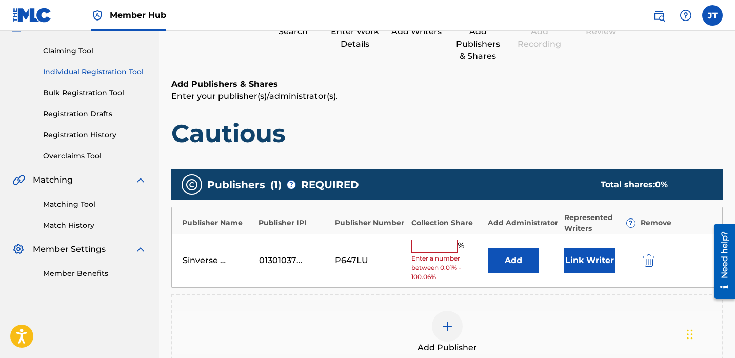
scroll to position [101, 0]
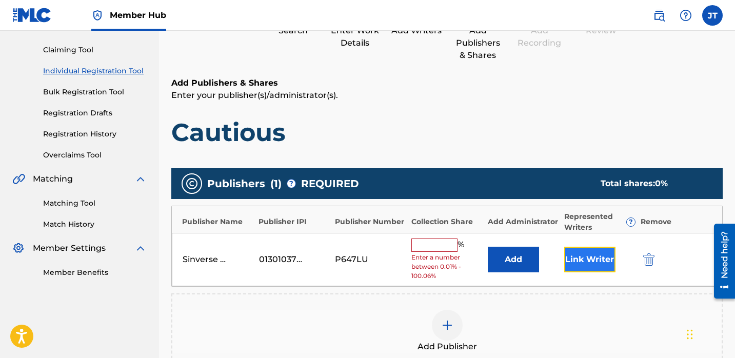
click at [592, 256] on button "Link Writer" at bounding box center [589, 260] width 51 height 26
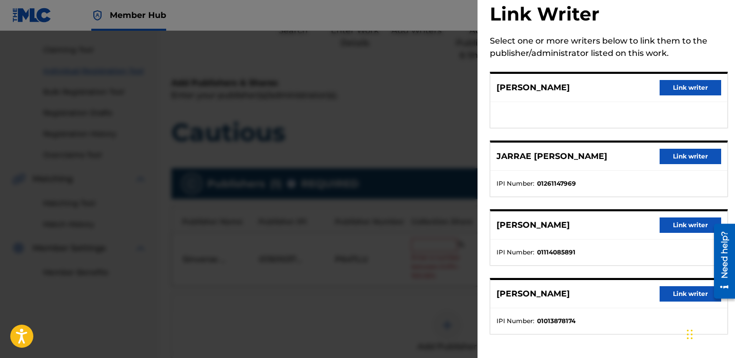
scroll to position [23, 0]
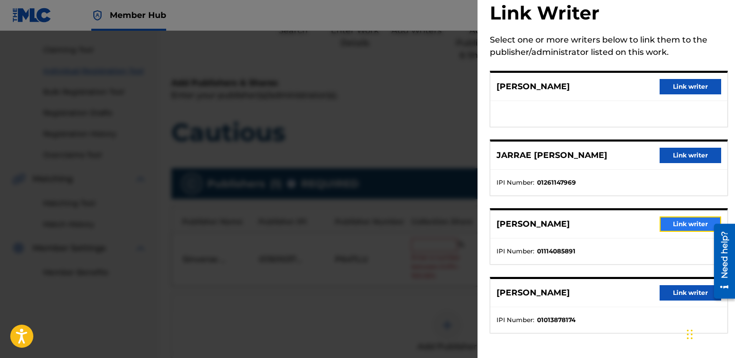
click at [665, 226] on button "Link writer" at bounding box center [690, 223] width 62 height 15
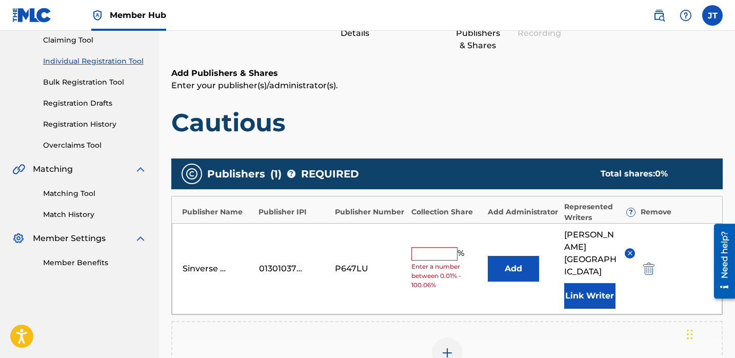
scroll to position [112, 0]
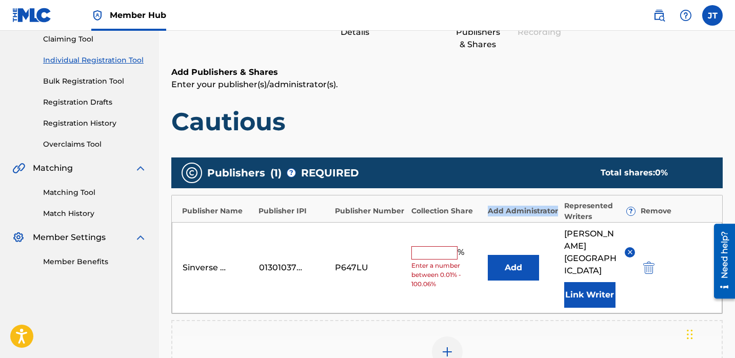
drag, startPoint x: 486, startPoint y: 208, endPoint x: 557, endPoint y: 212, distance: 71.4
click at [557, 212] on div "Publisher Name Publisher IPI Publisher Number Collection Share Add Administrato…" at bounding box center [447, 208] width 550 height 27
copy div "Add Administrator"
drag, startPoint x: 562, startPoint y: 203, endPoint x: 592, endPoint y: 216, distance: 32.4
click at [594, 217] on div "Publisher Name Publisher IPI Publisher Number Collection Share Add Administrato…" at bounding box center [447, 208] width 550 height 27
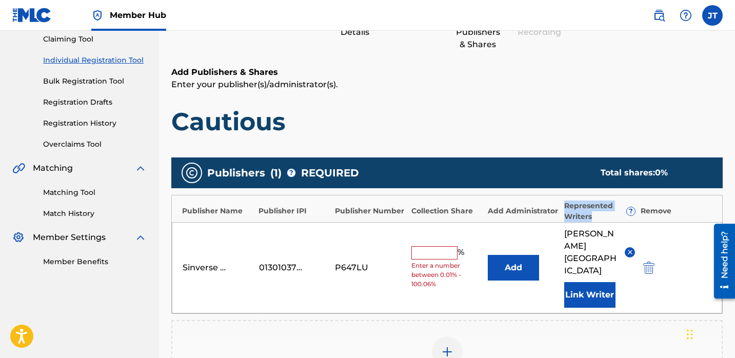
copy div "Represented Writers"
click at [470, 106] on h1 "Cautious" at bounding box center [446, 121] width 551 height 31
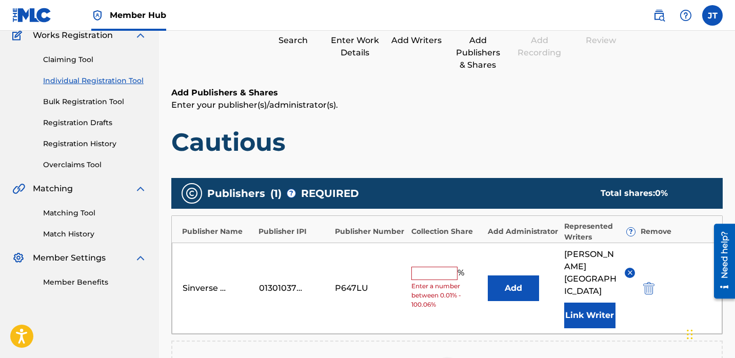
scroll to position [97, 0]
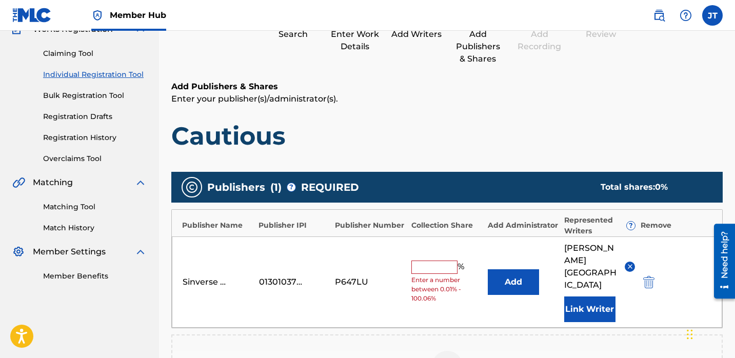
click at [432, 264] on input "text" at bounding box center [434, 266] width 46 height 13
click at [493, 286] on button "Add" at bounding box center [513, 282] width 51 height 26
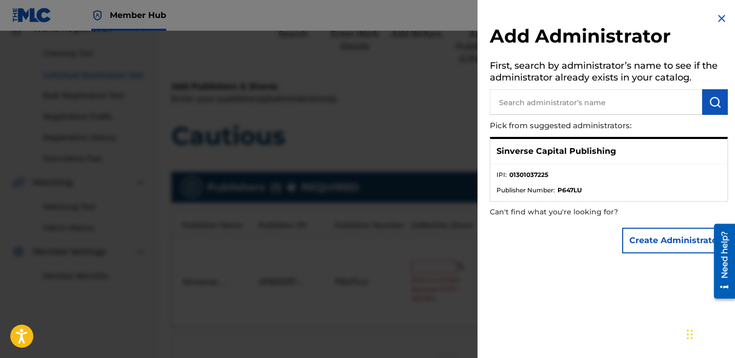
click at [414, 306] on div at bounding box center [367, 210] width 735 height 358
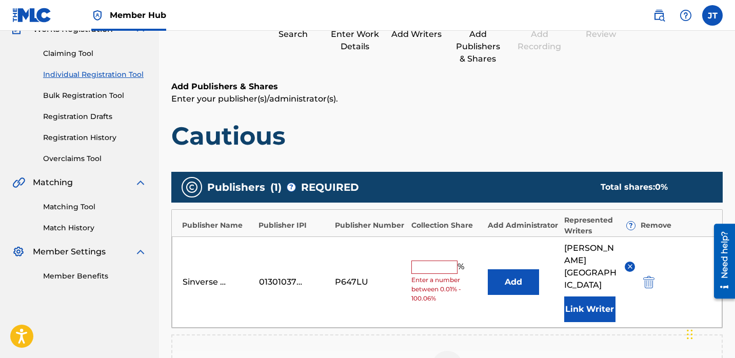
click at [438, 260] on input "text" at bounding box center [434, 266] width 46 height 13
type input "25"
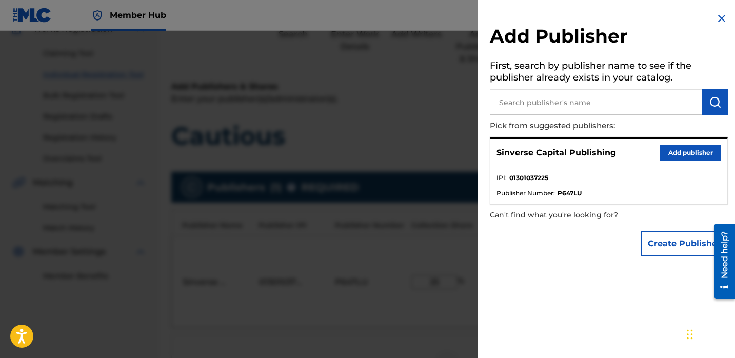
click at [430, 322] on div at bounding box center [367, 210] width 735 height 358
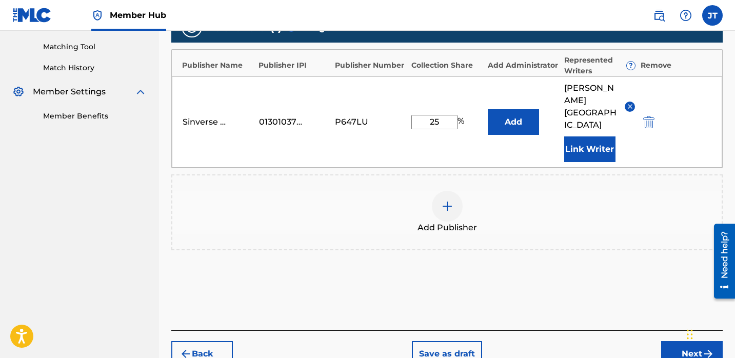
scroll to position [264, 0]
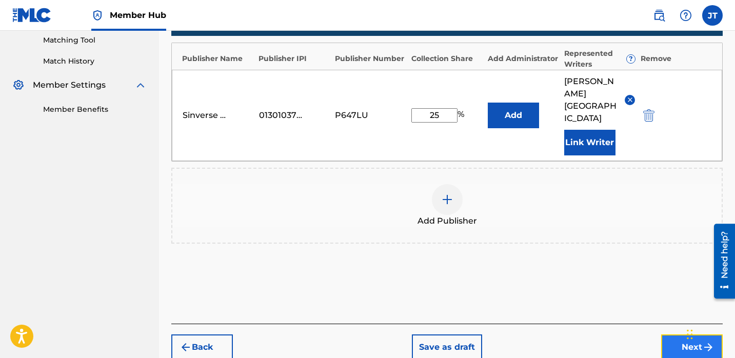
click at [665, 334] on button "Next" at bounding box center [692, 347] width 62 height 26
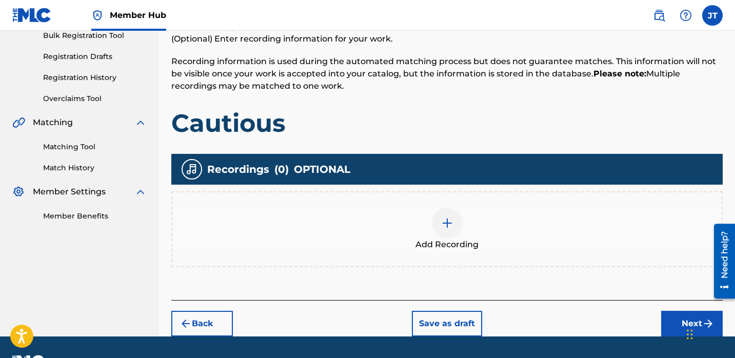
scroll to position [163, 0]
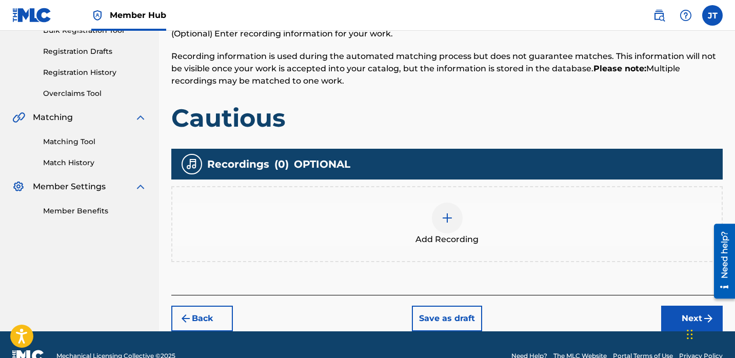
click at [443, 220] on img at bounding box center [447, 218] width 12 height 12
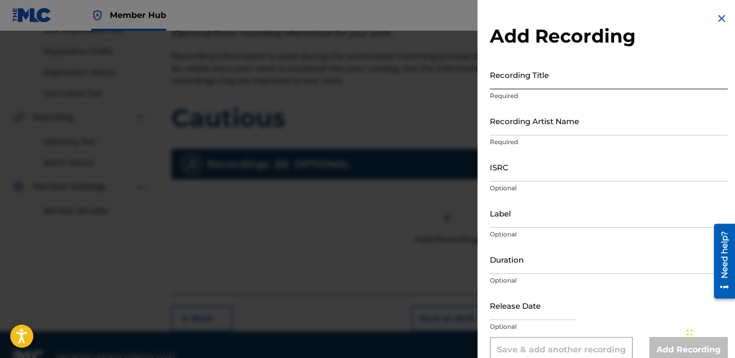
click at [527, 85] on input "Recording Title" at bounding box center [609, 74] width 238 height 29
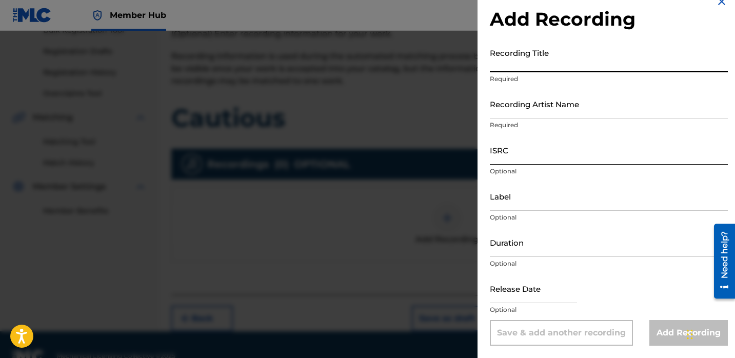
click at [527, 153] on input "ISRC" at bounding box center [609, 149] width 238 height 29
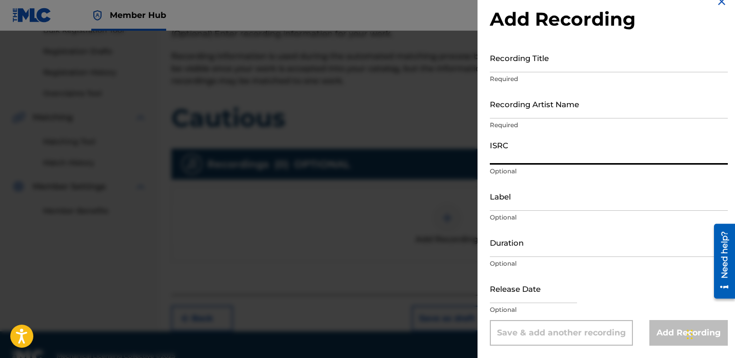
paste input "QZTGW2100075"
type input "QZTGW2100075"
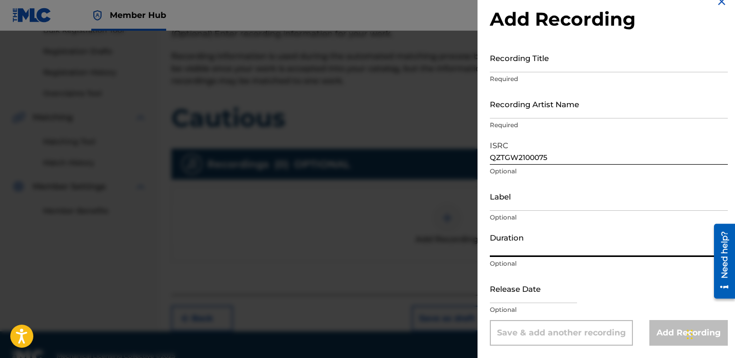
click at [513, 248] on input "Duration" at bounding box center [609, 242] width 238 height 29
type input "03:12"
click at [518, 296] on input "text" at bounding box center [533, 288] width 87 height 29
select select "8"
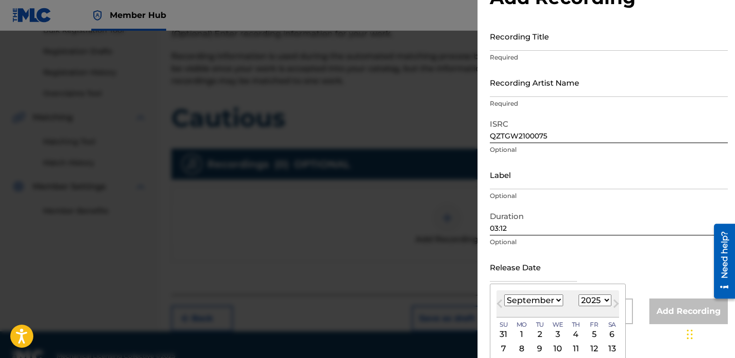
scroll to position [50, 0]
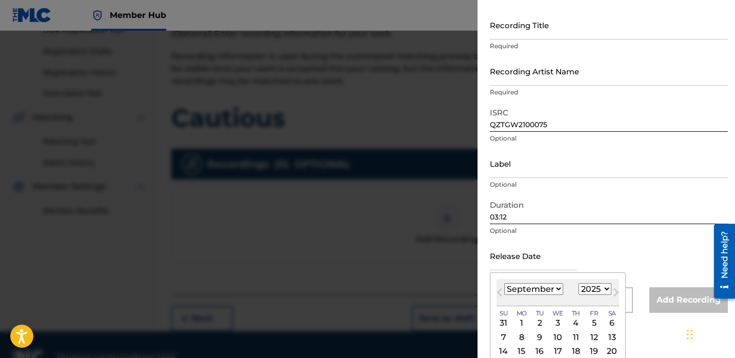
click at [594, 284] on select "1900 1901 1902 1903 1904 1905 1906 1907 1908 1909 1910 1911 1912 1913 1914 1915…" at bounding box center [594, 289] width 33 height 12
select select "2021"
click at [578, 283] on select "1900 1901 1902 1903 1904 1905 1906 1907 1908 1909 1910 1911 1912 1913 1914 1915…" at bounding box center [594, 289] width 33 height 12
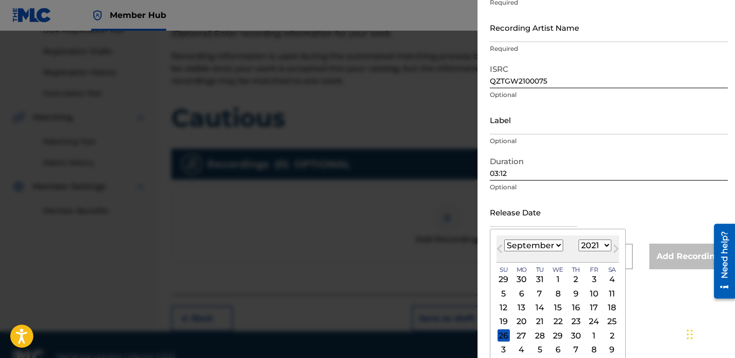
scroll to position [98, 0]
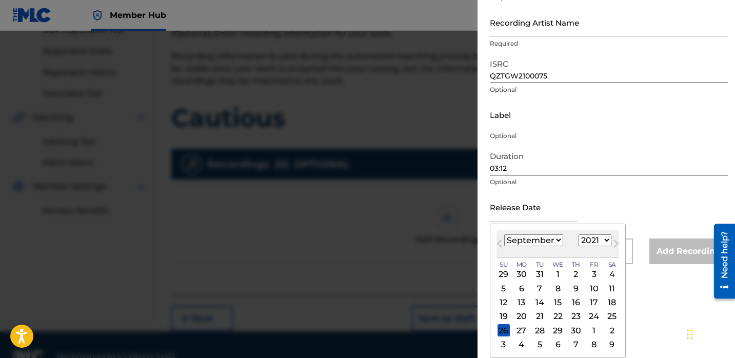
click at [548, 245] on select "January February March April May June July August September October November De…" at bounding box center [533, 240] width 59 height 12
select select "10"
click at [504, 234] on select "January February March April May June July August September October November De…" at bounding box center [533, 240] width 59 height 12
click at [575, 302] on div "18" at bounding box center [576, 302] width 12 height 12
type input "[DATE]"
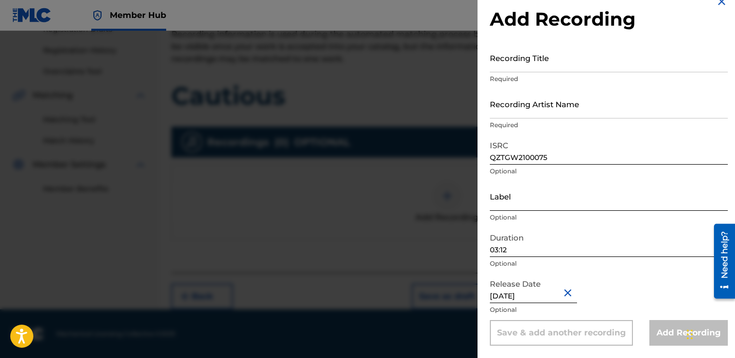
scroll to position [0, 0]
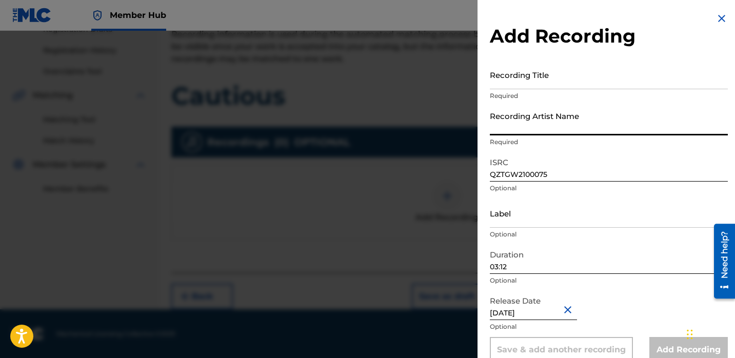
click at [531, 129] on input "Recording Artist Name" at bounding box center [609, 120] width 238 height 29
click at [516, 75] on input "Recording Title" at bounding box center [609, 74] width 238 height 29
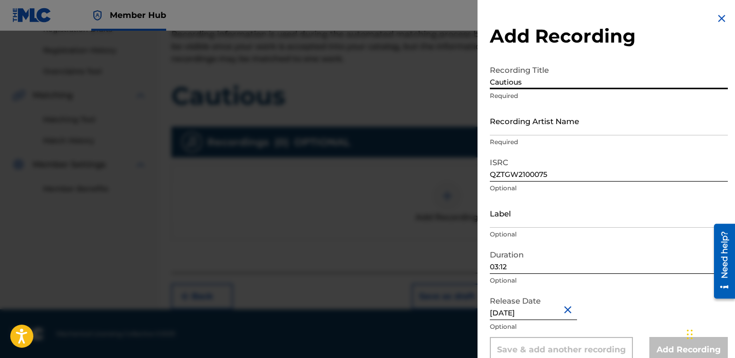
type input "Cautious"
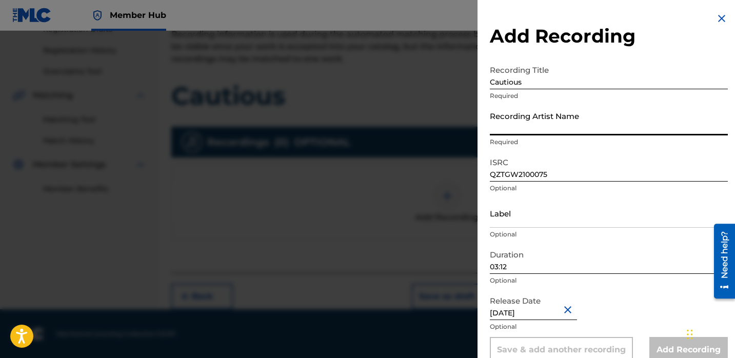
click at [520, 128] on input "Recording Artist Name" at bounding box center [609, 120] width 238 height 29
paste input "Lil [PERSON_NAME]"
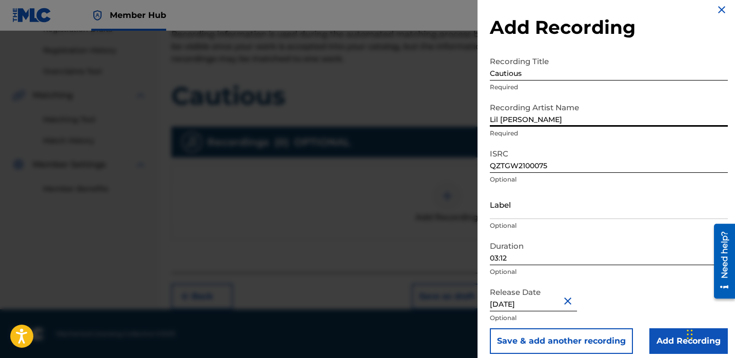
scroll to position [17, 0]
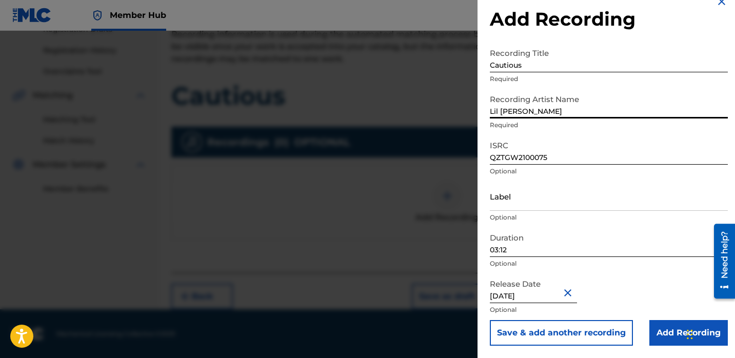
type input "Lil [PERSON_NAME]"
click at [659, 330] on input "Add Recording" at bounding box center [688, 333] width 78 height 26
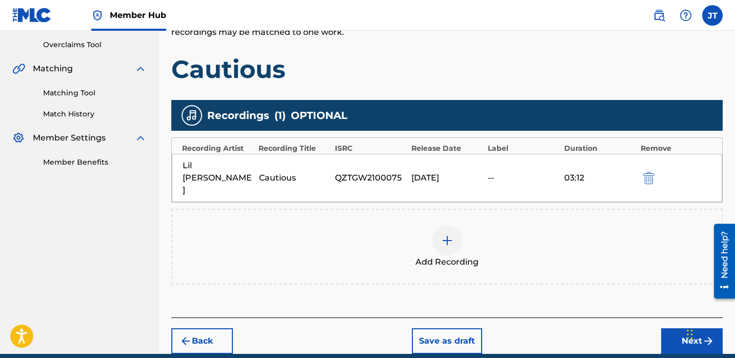
scroll to position [213, 0]
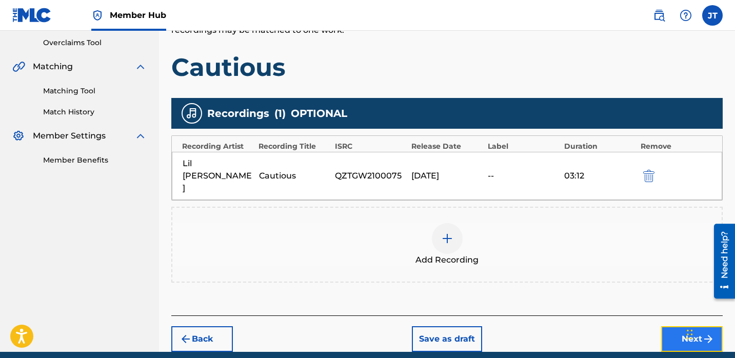
click at [676, 326] on button "Next" at bounding box center [692, 339] width 62 height 26
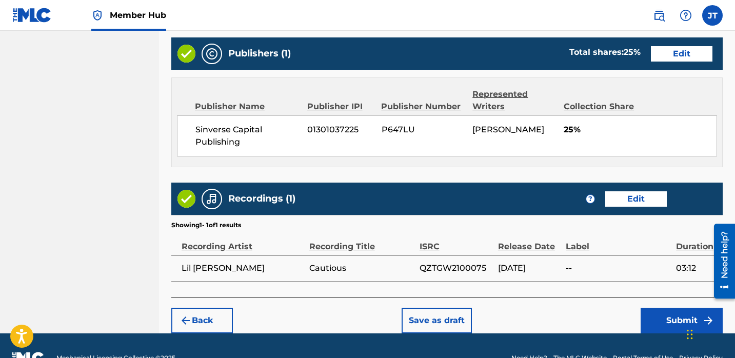
scroll to position [567, 0]
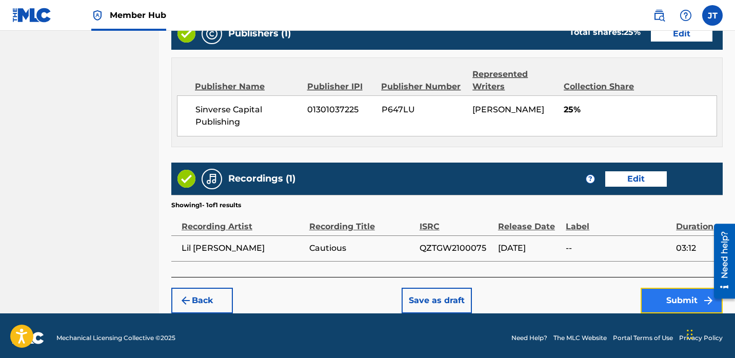
click at [677, 297] on button "Submit" at bounding box center [681, 301] width 82 height 26
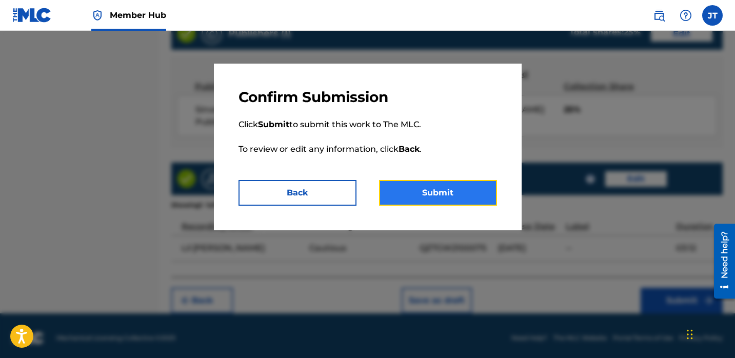
click at [441, 196] on button "Submit" at bounding box center [438, 193] width 118 height 26
